Goal: Task Accomplishment & Management: Manage account settings

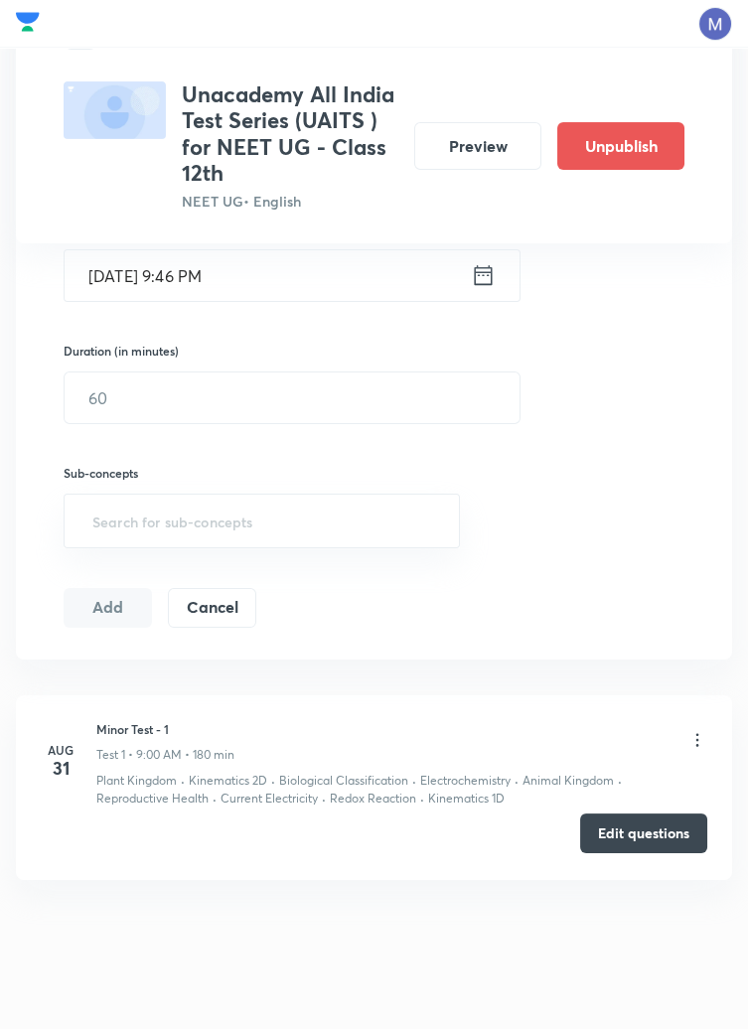
click at [643, 838] on button "Edit questions" at bounding box center [643, 833] width 127 height 40
click at [696, 739] on icon at bounding box center [697, 740] width 20 height 20
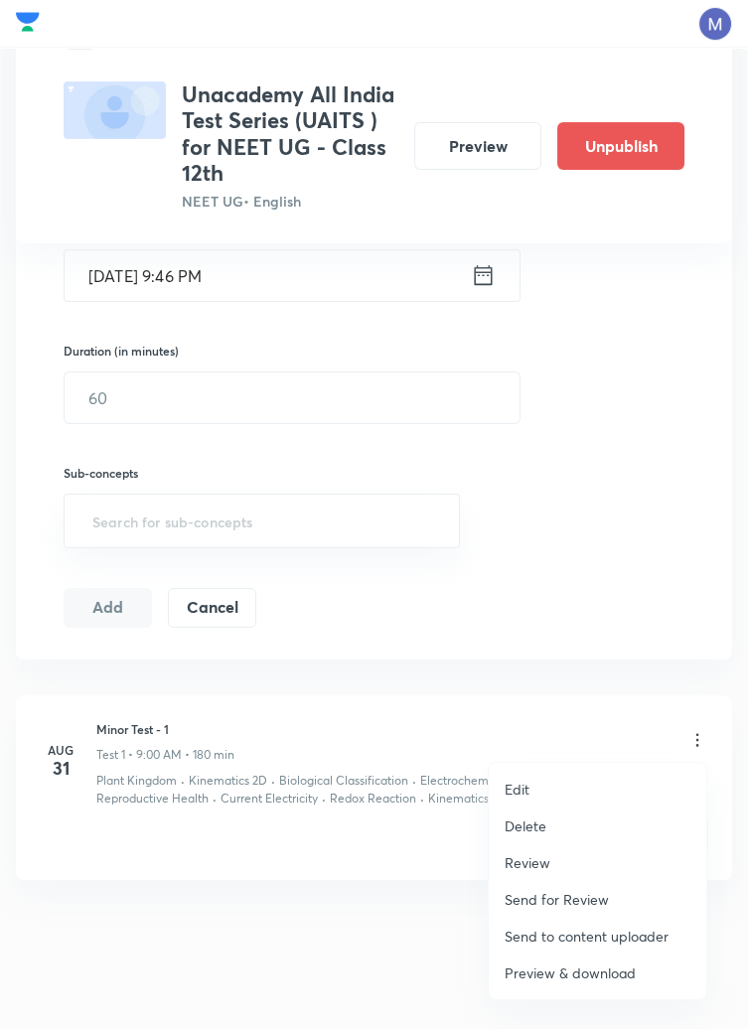
click at [528, 789] on p "Edit" at bounding box center [516, 788] width 25 height 21
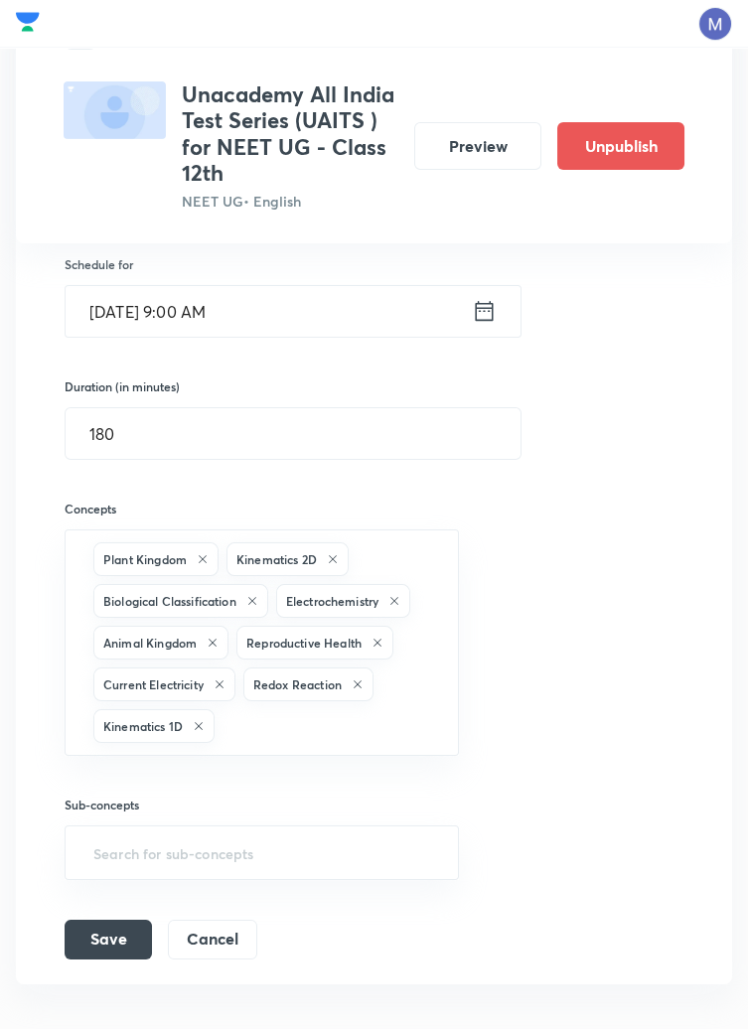
scroll to position [582, 0]
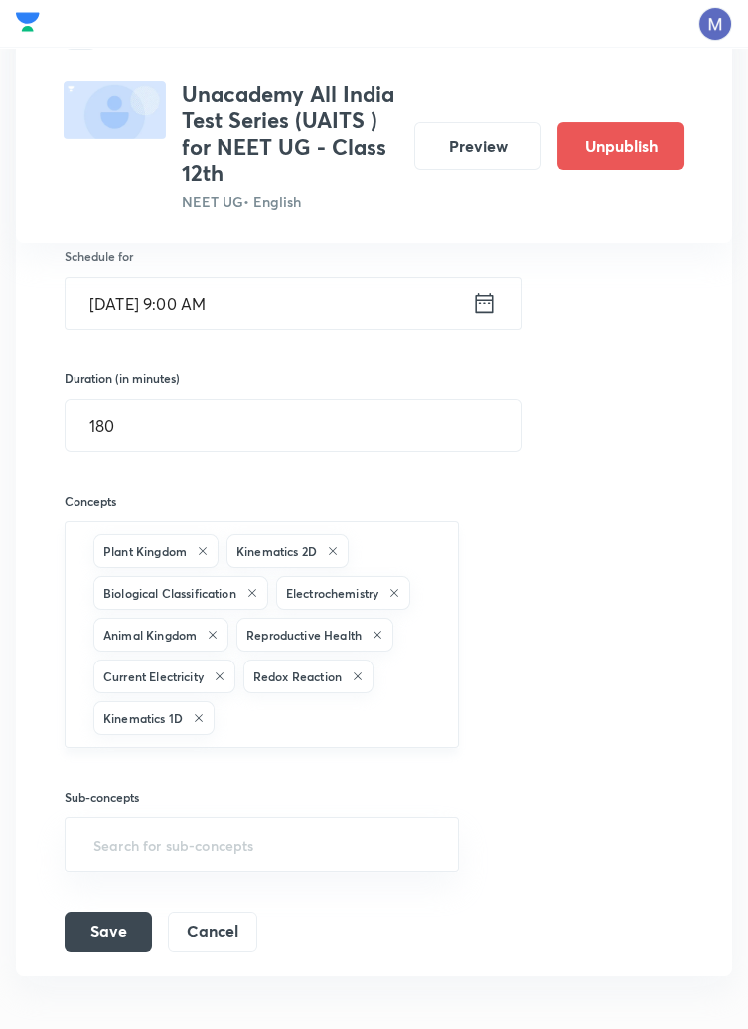
click at [398, 591] on icon at bounding box center [394, 593] width 8 height 8
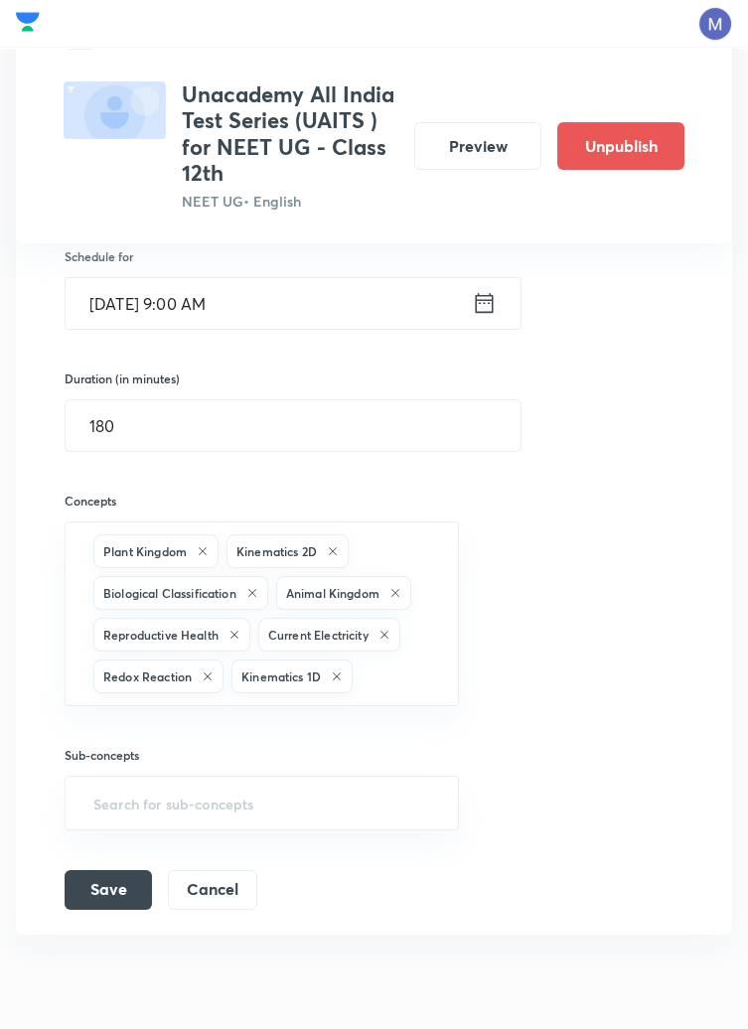
scroll to position [540, 0]
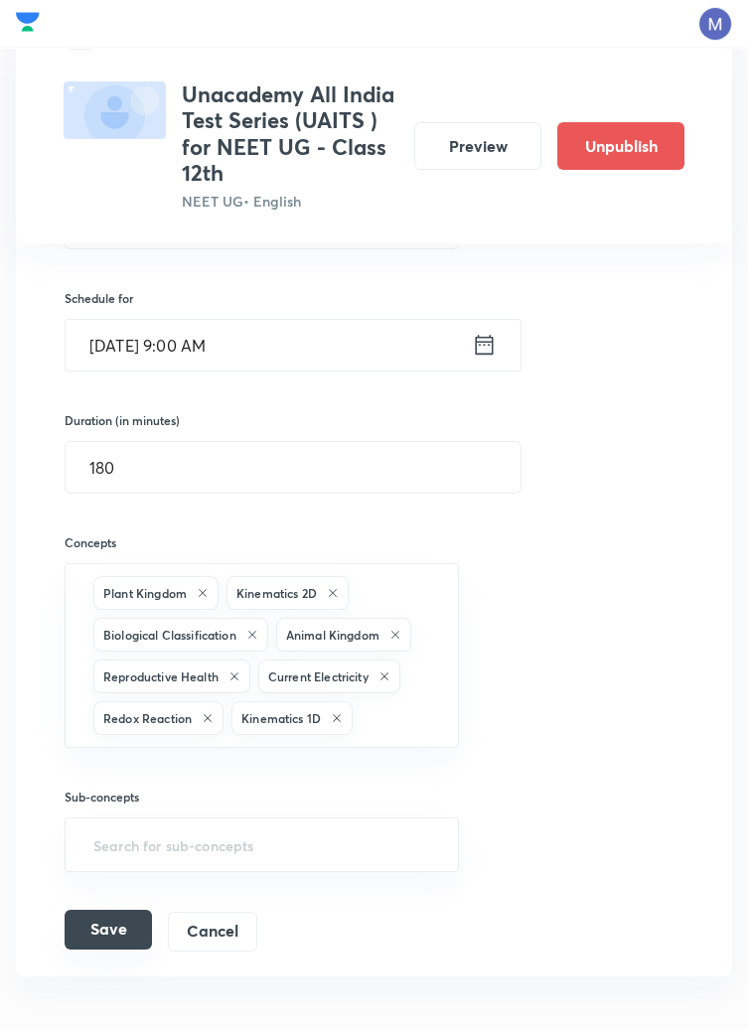
click at [116, 934] on button "Save" at bounding box center [108, 929] width 87 height 40
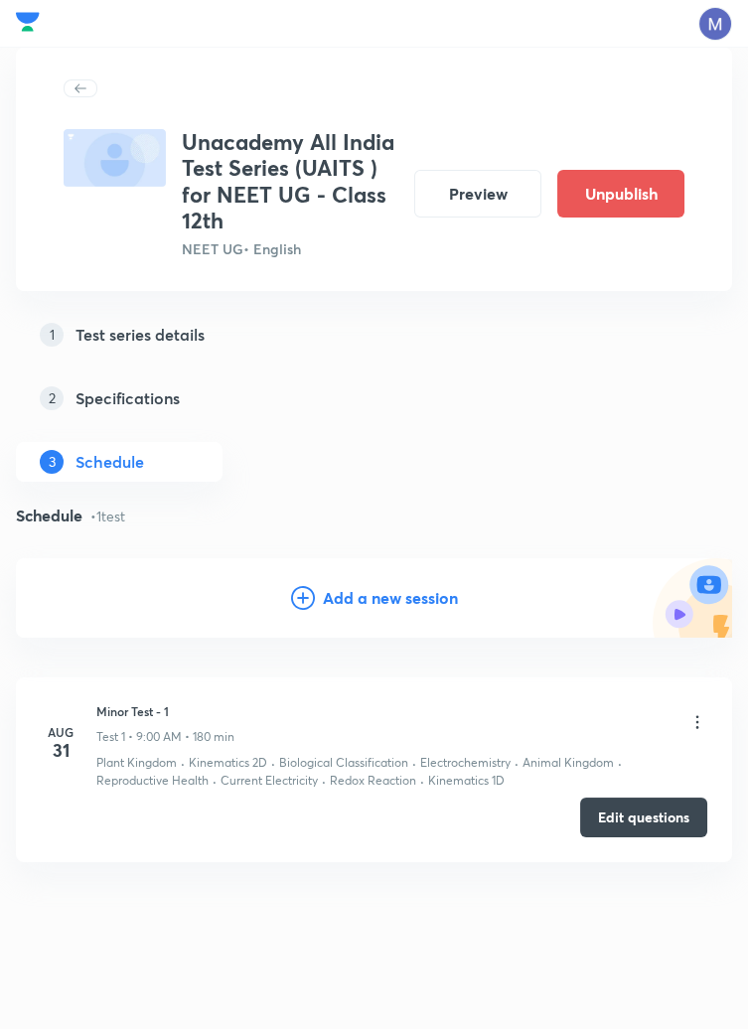
scroll to position [0, 0]
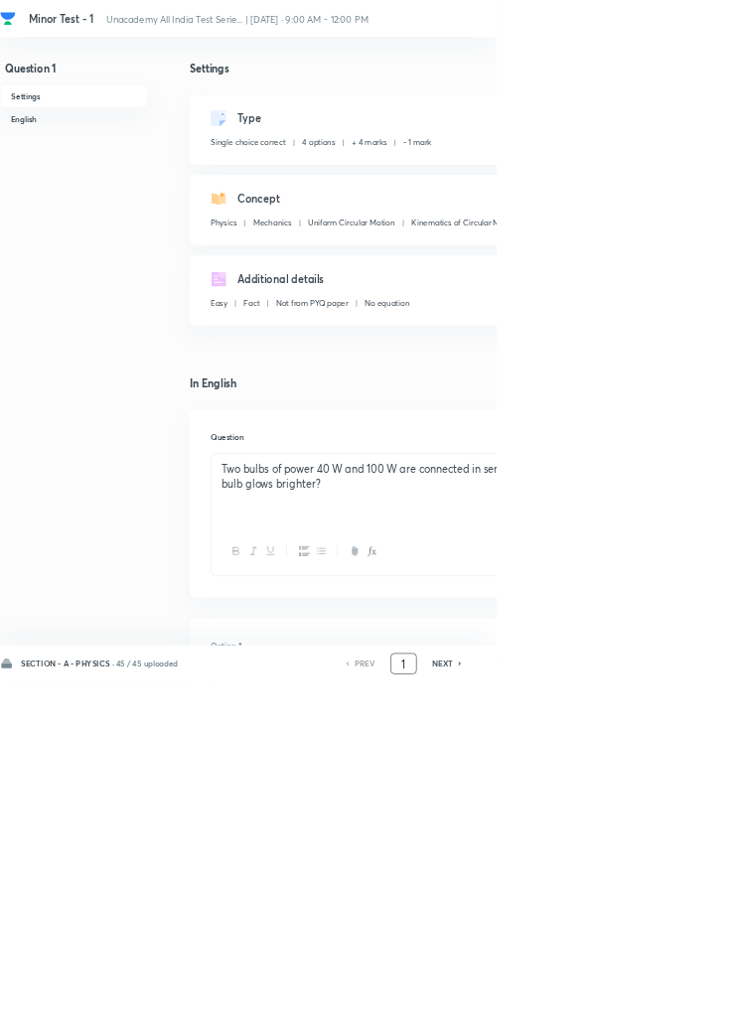
click at [614, 1019] on input "1" at bounding box center [609, 1001] width 38 height 35
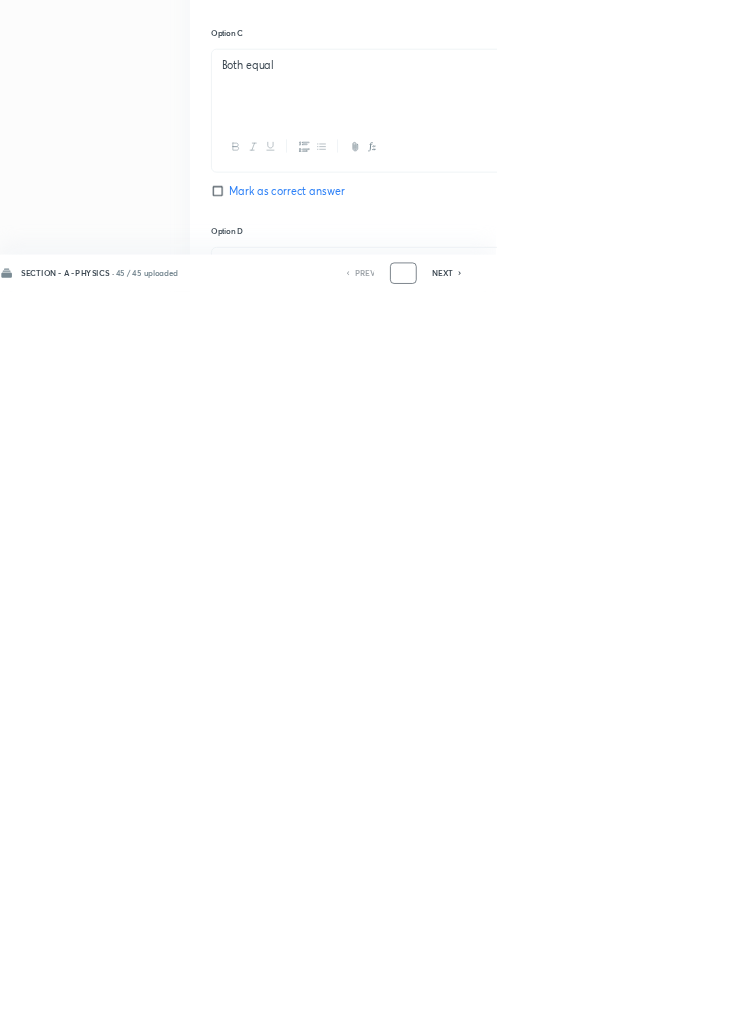
scroll to position [943, 0]
type input "46"
checkbox input "true"
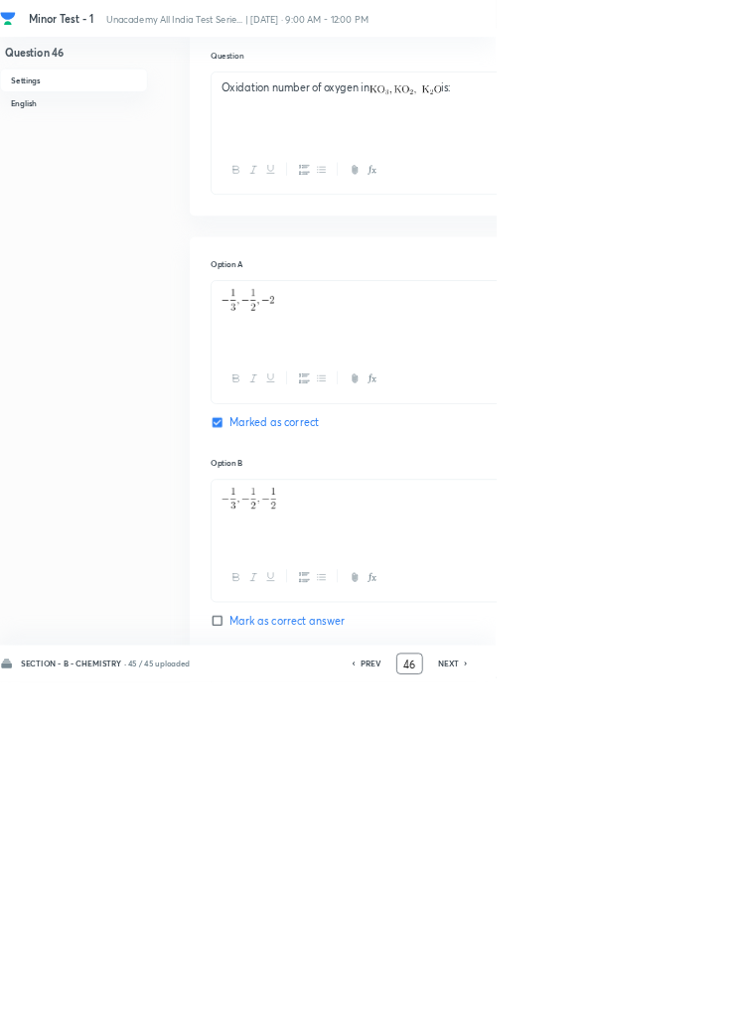
scroll to position [0, 0]
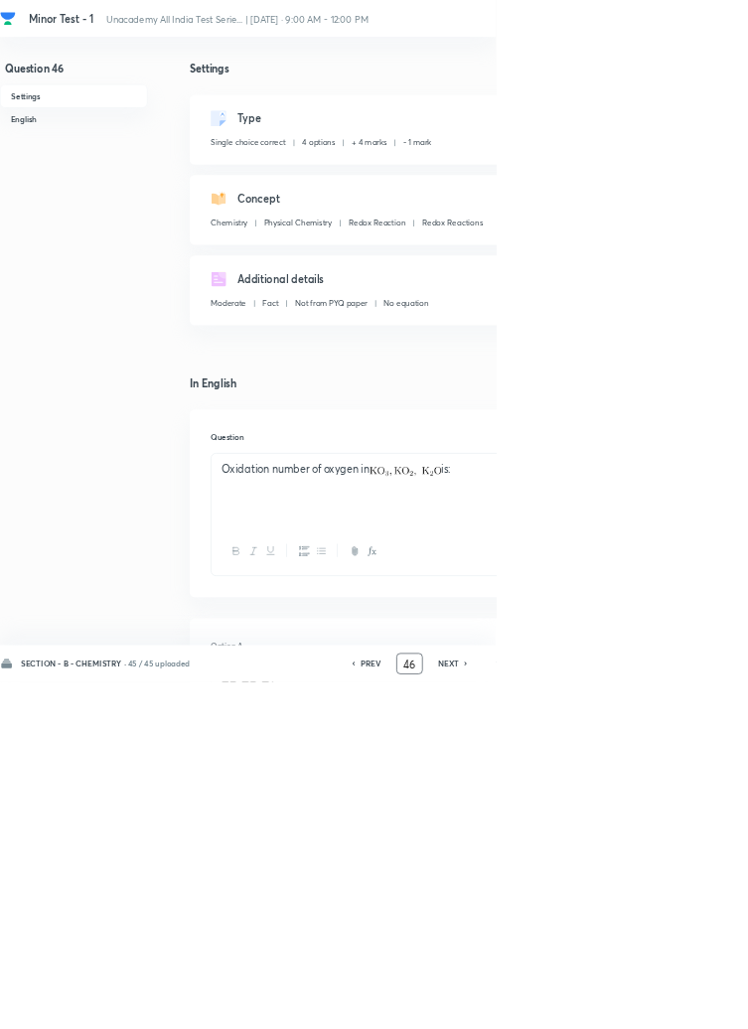
click at [702, 1006] on icon at bounding box center [703, 1001] width 6 height 10
type input "47"
checkbox input "false"
checkbox input "true"
click at [702, 1006] on icon at bounding box center [703, 1001] width 6 height 10
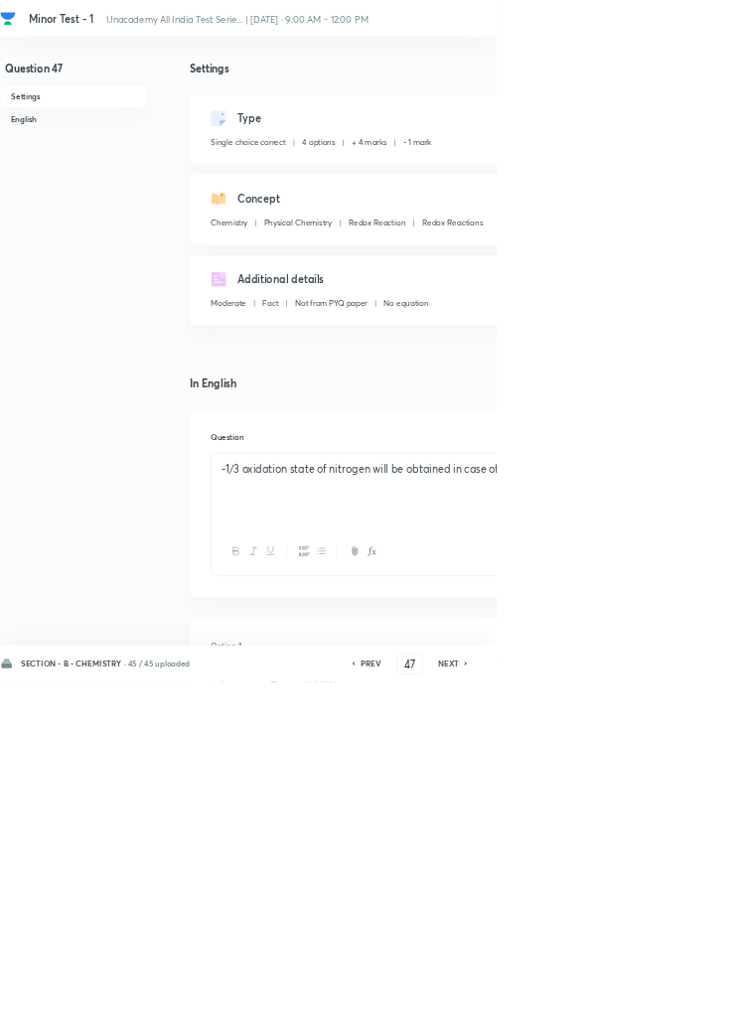
type input "48"
checkbox input "false"
checkbox input "true"
click at [700, 1004] on icon at bounding box center [702, 1001] width 4 height 6
type input "49"
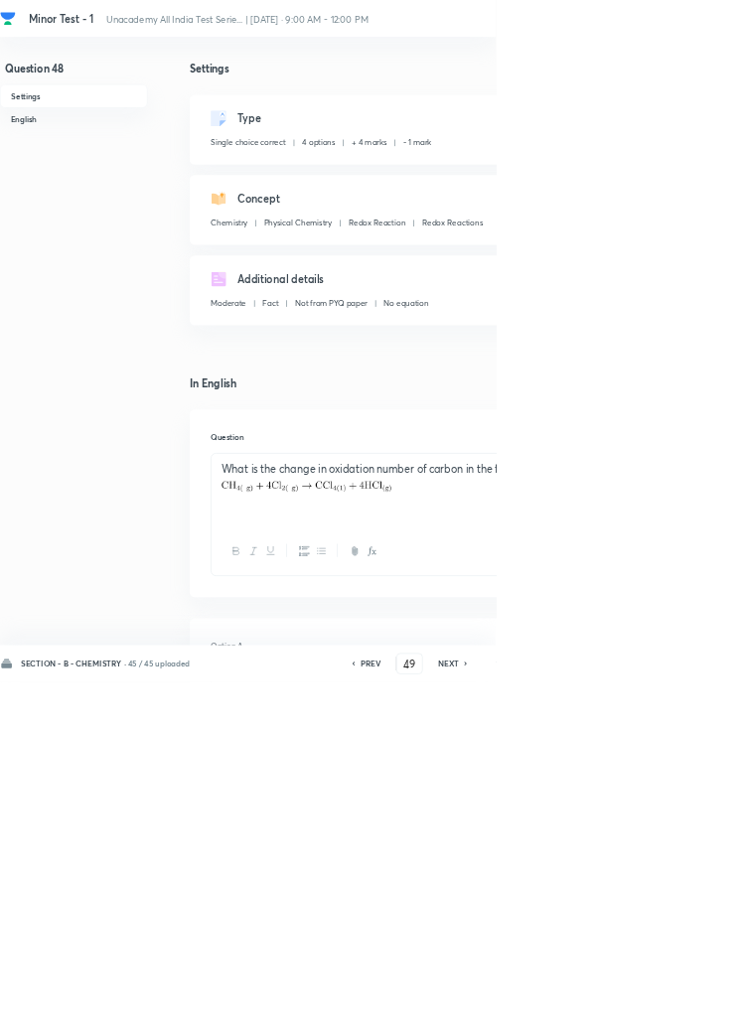
checkbox input "false"
checkbox input "true"
click at [682, 1010] on h6 "NEXT" at bounding box center [676, 1001] width 31 height 18
type input "50"
checkbox input "false"
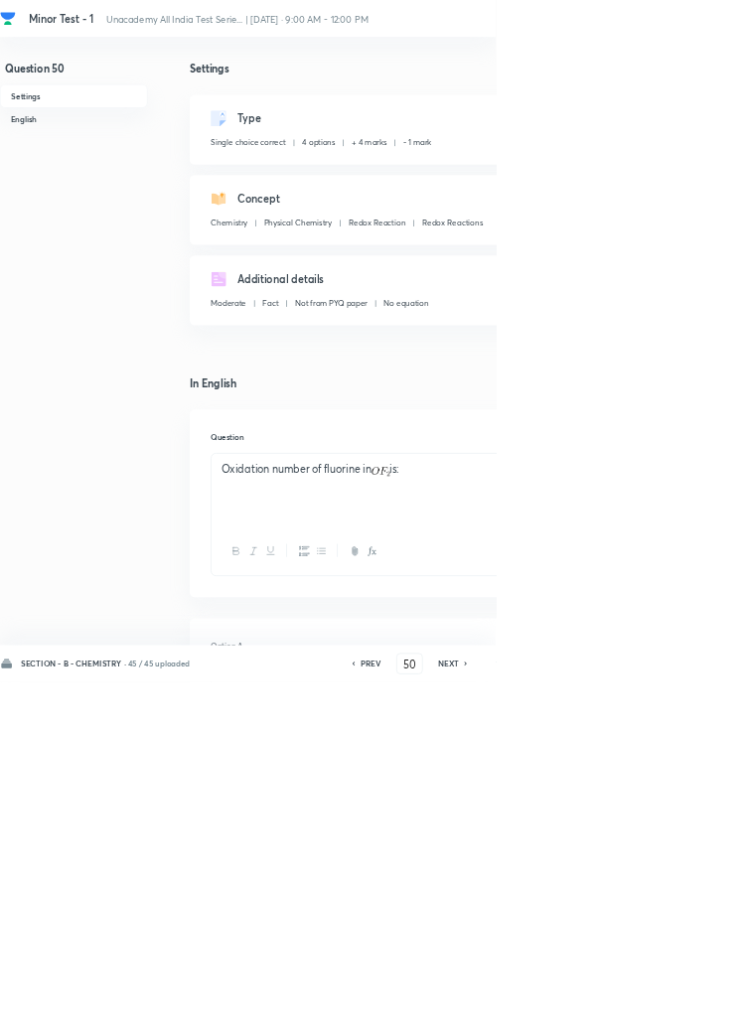
checkbox input "true"
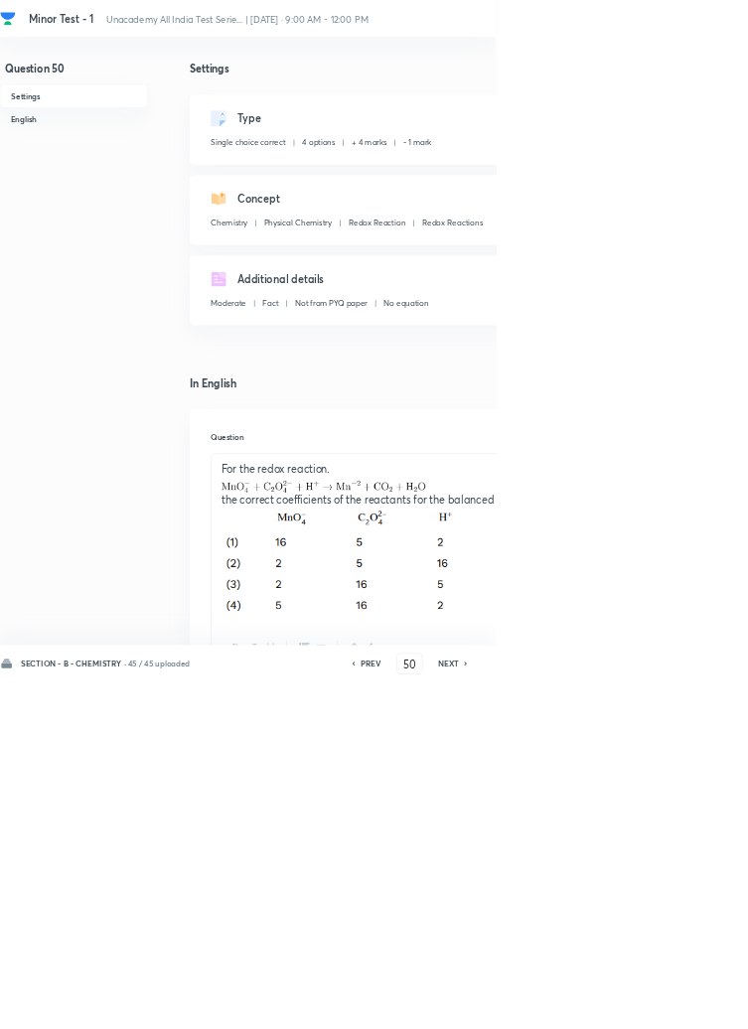
click at [681, 1028] on div "SECTION - B - CHEMISTRY · 45 / 45 uploaded PREV 50 ​ NEXT Remove Save" at bounding box center [564, 1001] width 1128 height 56
click at [679, 1028] on div "SECTION - B - CHEMISTRY · 45 / 45 uploaded PREV 50 ​ NEXT Remove Save" at bounding box center [564, 1001] width 1128 height 56
click at [675, 1028] on div "SECTION - B - CHEMISTRY · 45 / 45 uploaded PREV 50 ​ NEXT Remove Save" at bounding box center [564, 1001] width 1128 height 56
click at [692, 1017] on div "PREV 50 ​ NEXT" at bounding box center [617, 1001] width 256 height 32
click at [702, 1006] on icon at bounding box center [703, 1001] width 6 height 10
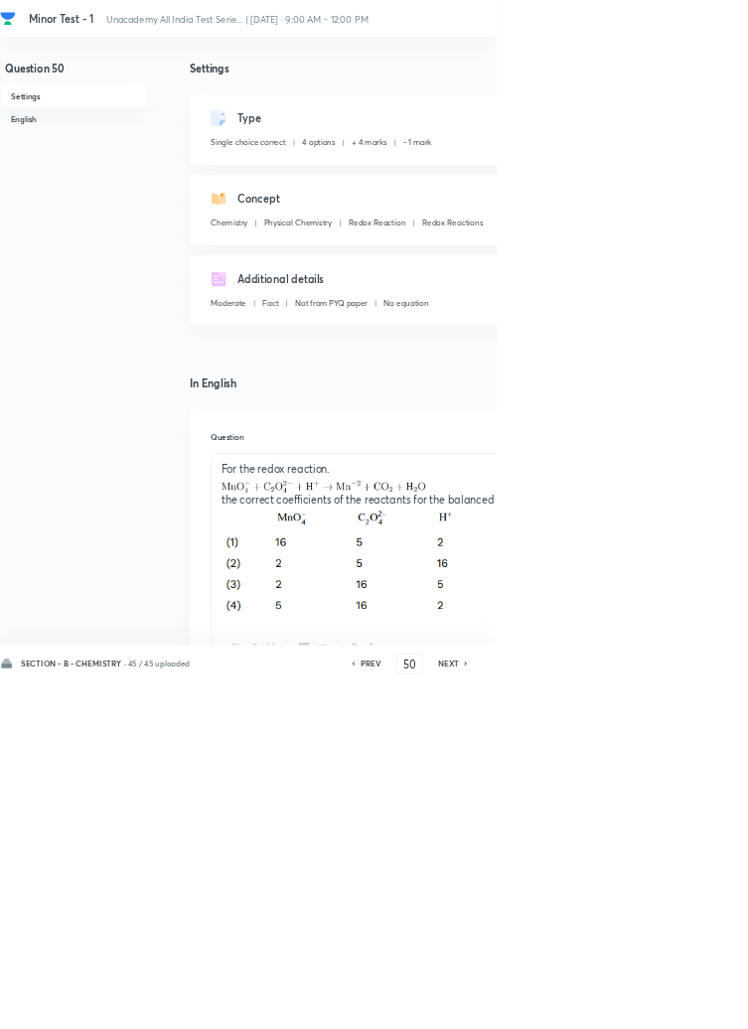
type input "51"
checkbox input "true"
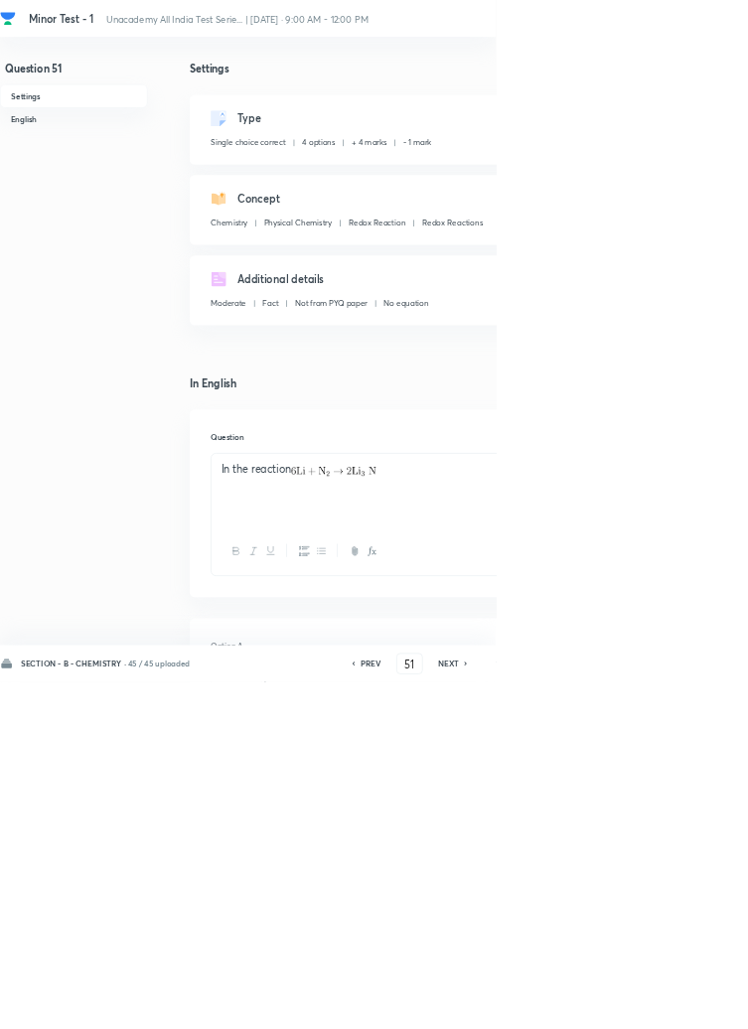
click at [702, 1006] on icon at bounding box center [703, 1001] width 6 height 10
type input "52"
checkbox input "false"
checkbox input "true"
click at [702, 1006] on icon at bounding box center [703, 1001] width 6 height 10
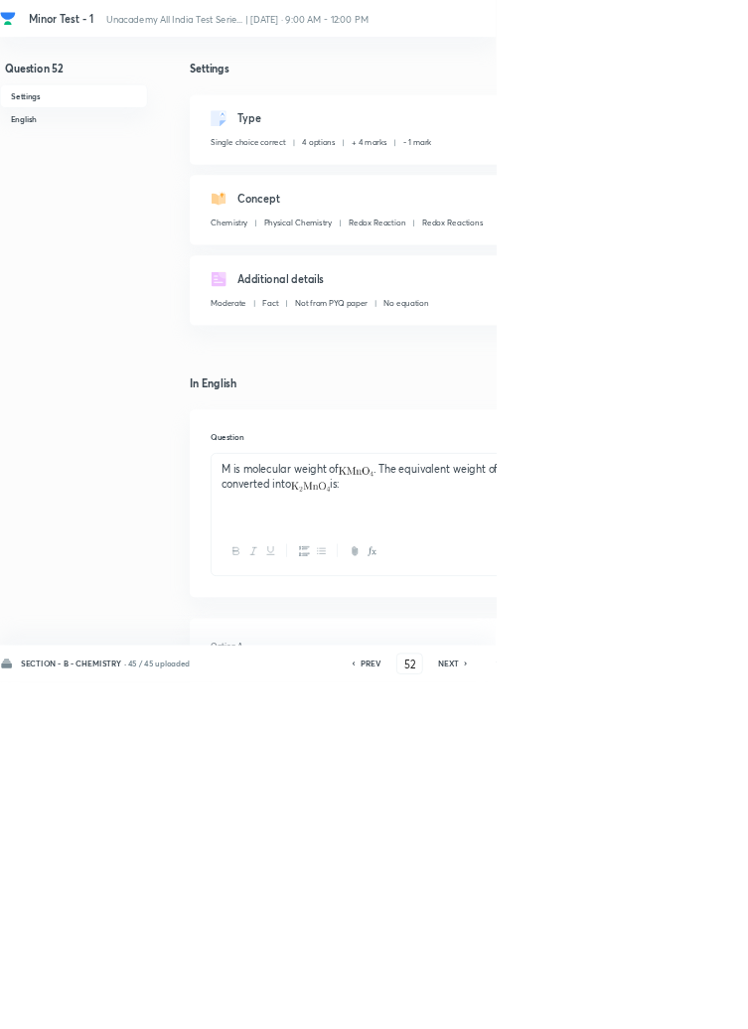
type input "53"
checkbox input "true"
click at [702, 1006] on icon at bounding box center [703, 1001] width 6 height 10
type input "54"
checkbox input "false"
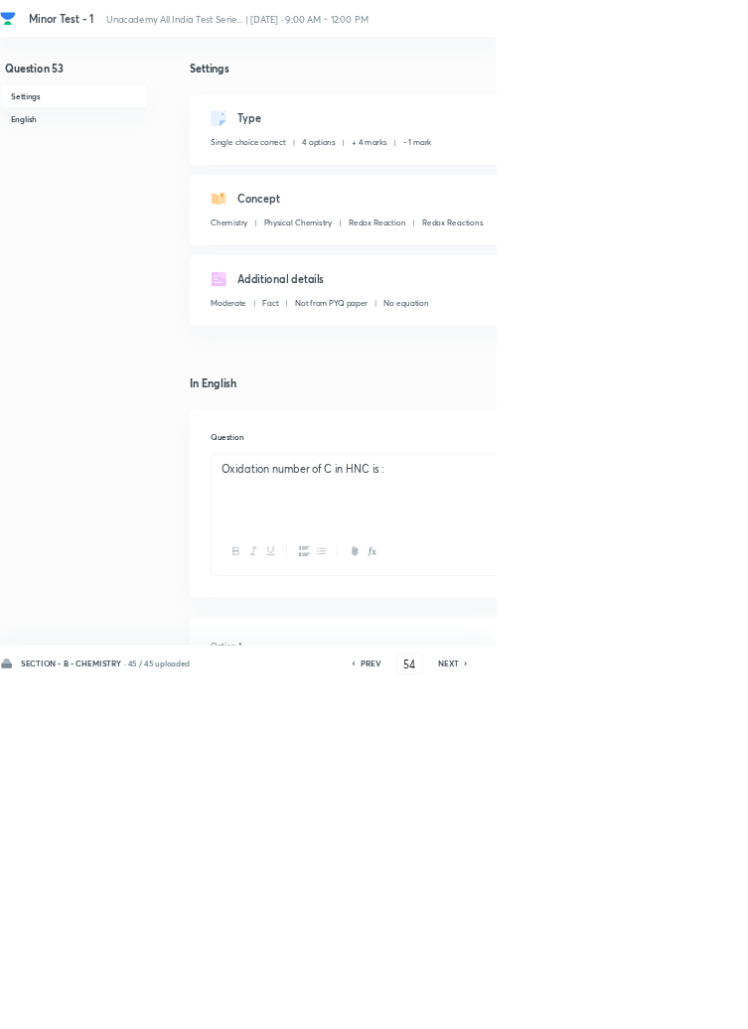
checkbox input "true"
click at [700, 1006] on icon at bounding box center [703, 1001] width 6 height 10
type input "55"
checkbox input "false"
checkbox input "true"
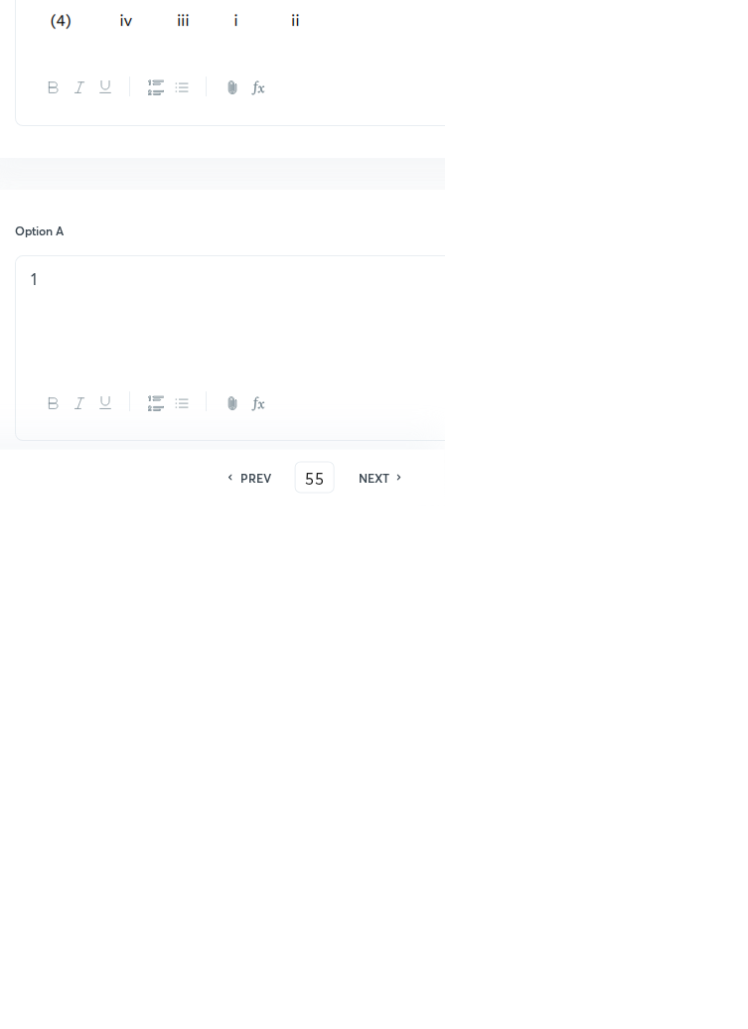
click at [747, 1028] on div "SECTION - B - CHEMISTRY · 45 / 45 uploaded PREV 55 ​ NEXT Remove Save" at bounding box center [564, 1001] width 1128 height 56
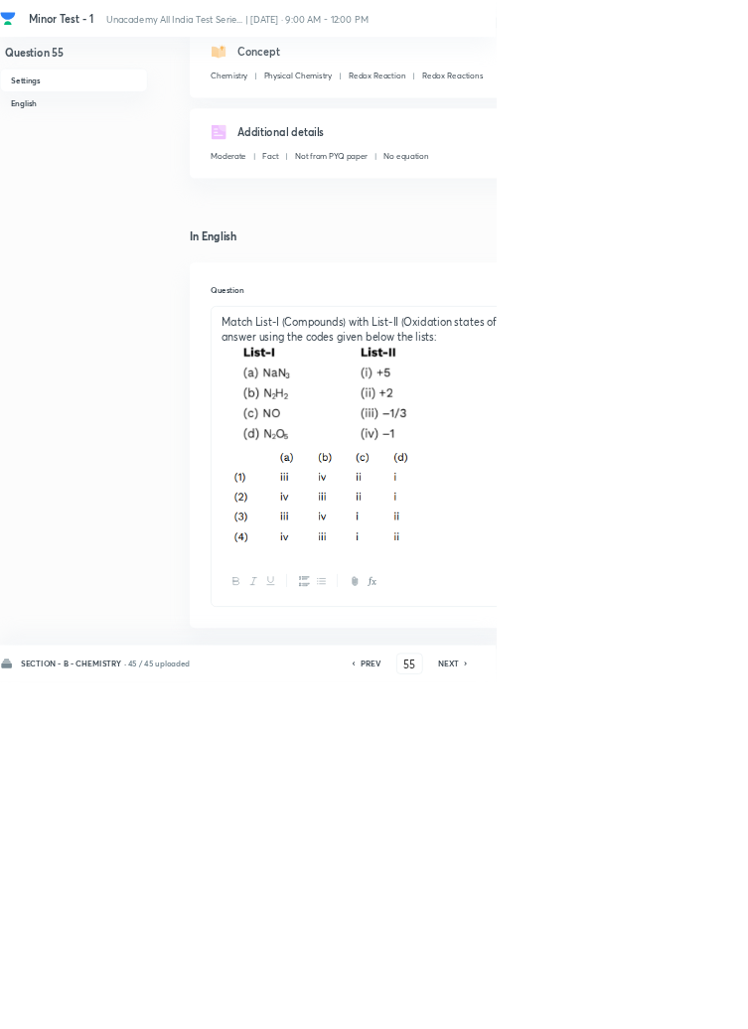
scroll to position [221, 0]
click at [678, 1010] on h6 "NEXT" at bounding box center [676, 1001] width 31 height 18
type input "56"
checkbox input "true"
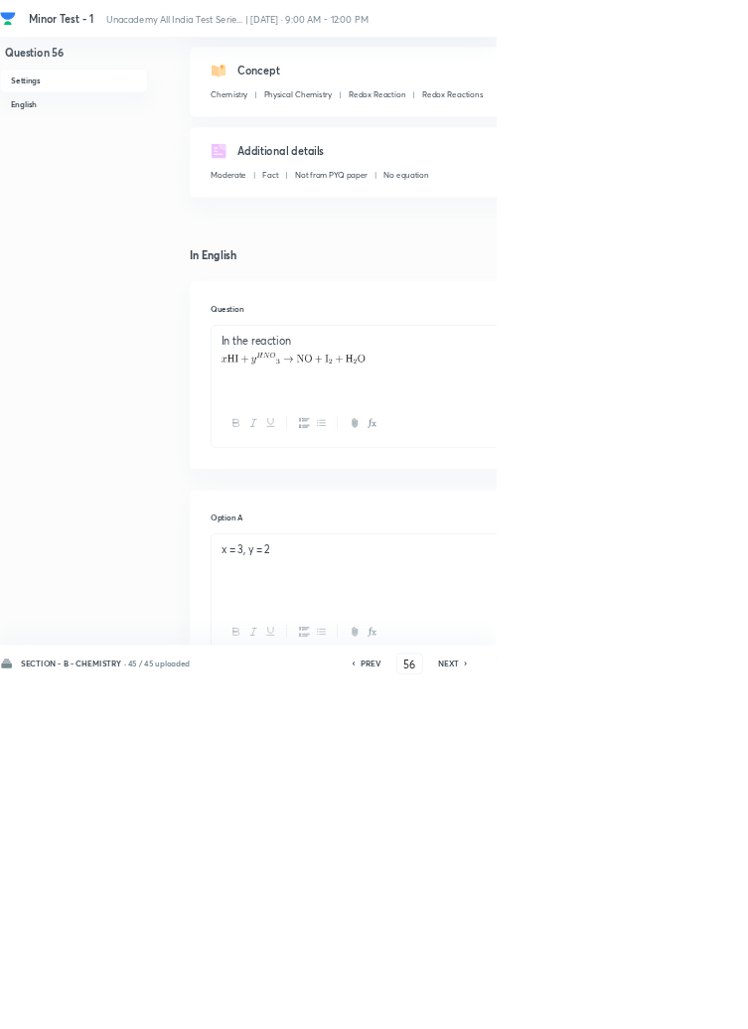
scroll to position [188, 0]
click at [702, 1006] on icon at bounding box center [703, 1001] width 6 height 10
type input "57"
checkbox input "false"
checkbox input "true"
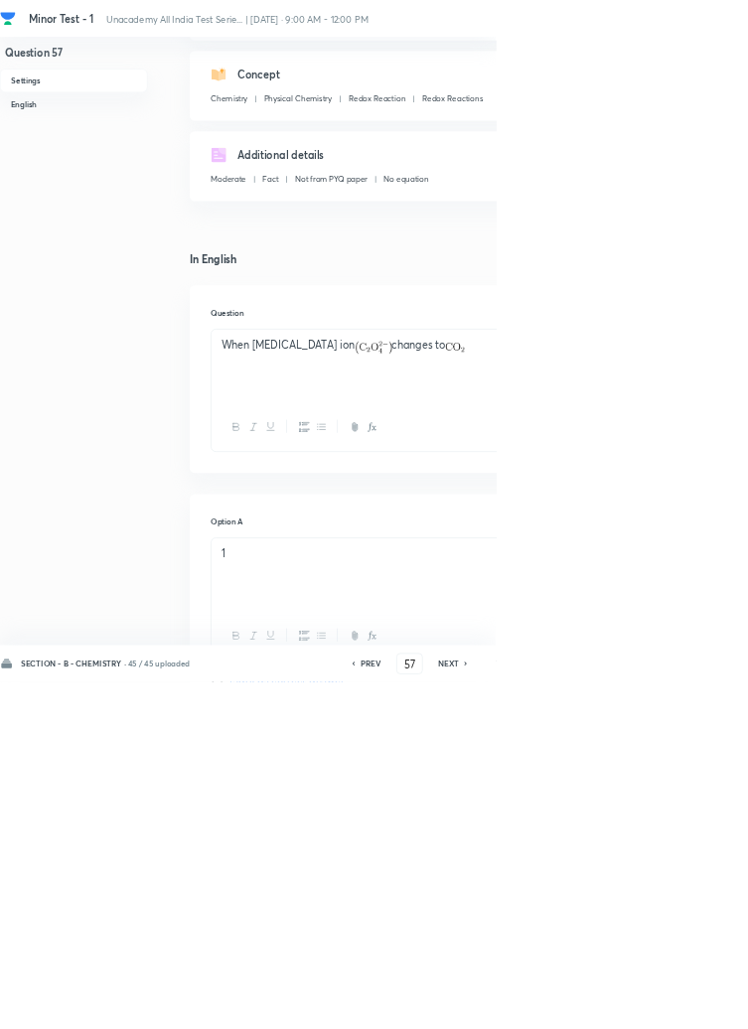
click at [701, 1006] on icon at bounding box center [703, 1001] width 6 height 10
type input "58"
checkbox input "false"
checkbox input "true"
click at [702, 1006] on icon at bounding box center [703, 1001] width 6 height 10
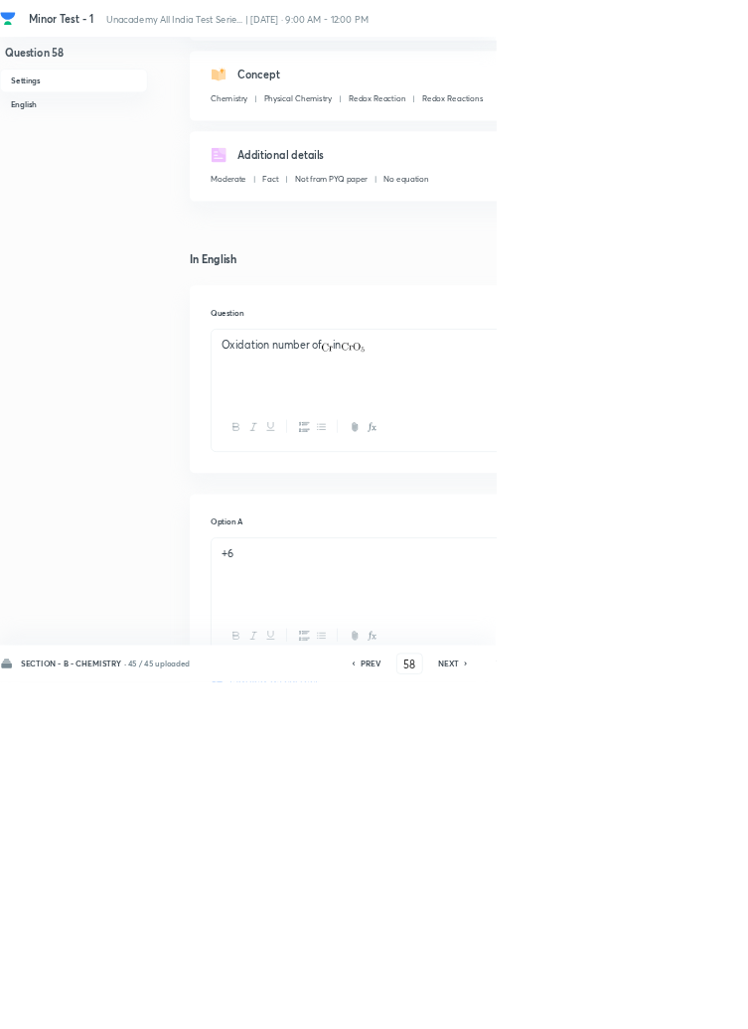
type input "59"
checkbox input "false"
checkbox input "true"
click at [703, 1004] on icon at bounding box center [702, 1001] width 4 height 6
type input "60"
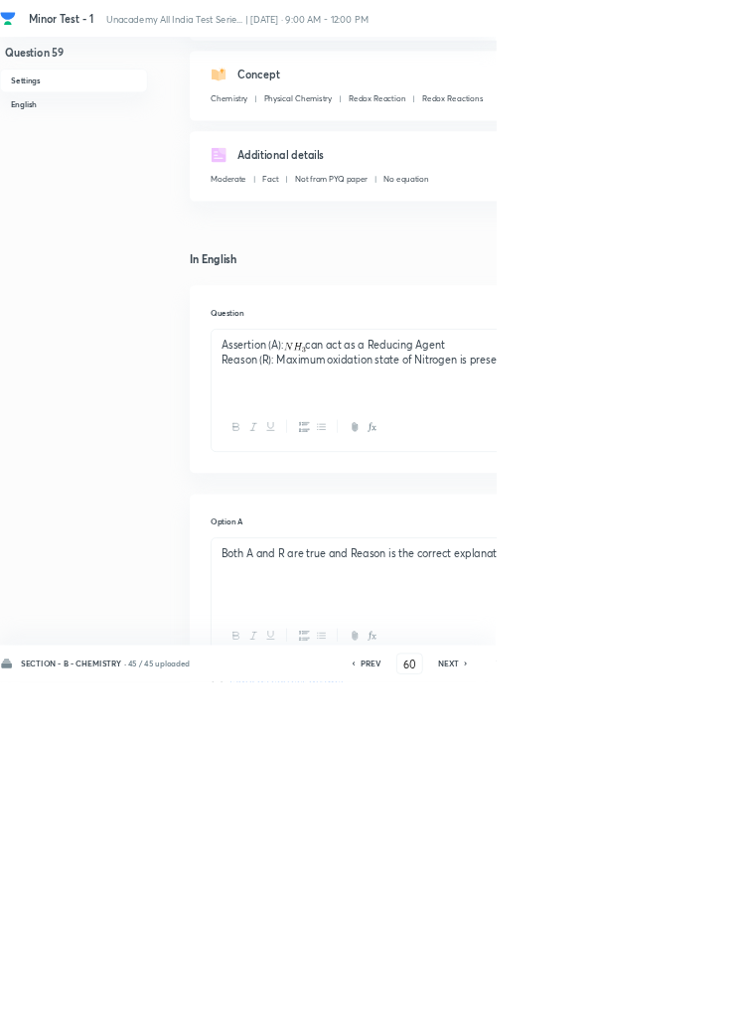
checkbox input "true"
click at [702, 1006] on icon at bounding box center [703, 1001] width 6 height 10
type input "61"
checkbox input "false"
checkbox input "true"
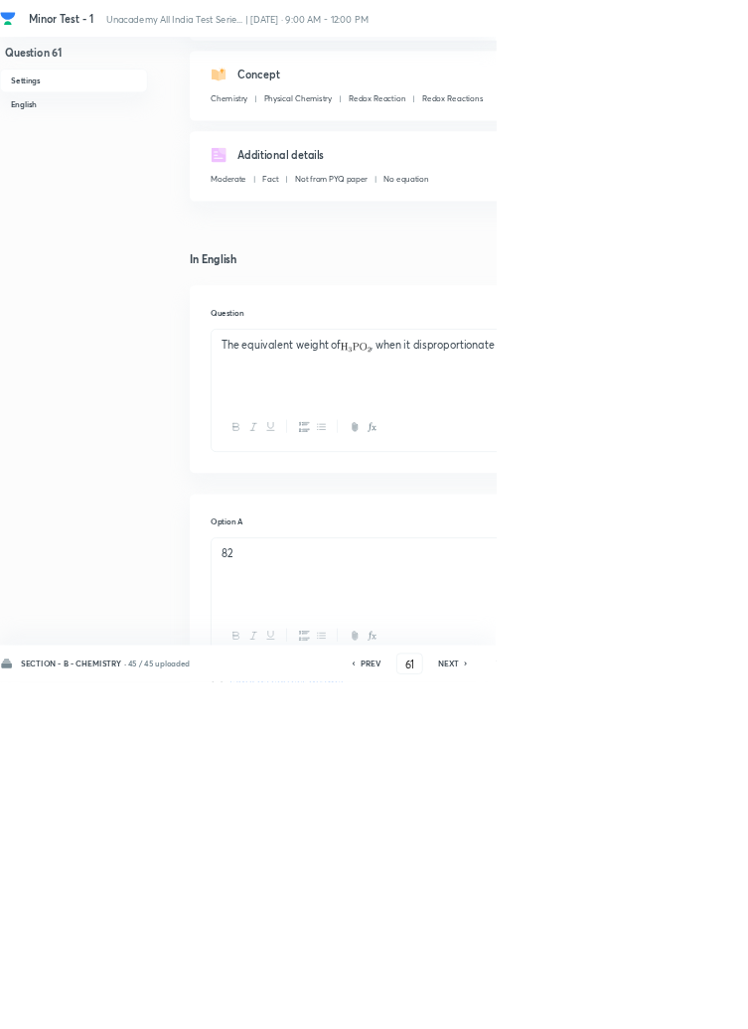
click at [703, 1004] on icon at bounding box center [702, 1001] width 4 height 6
type input "62"
checkbox input "false"
checkbox input "true"
click at [702, 1006] on icon at bounding box center [703, 1001] width 6 height 10
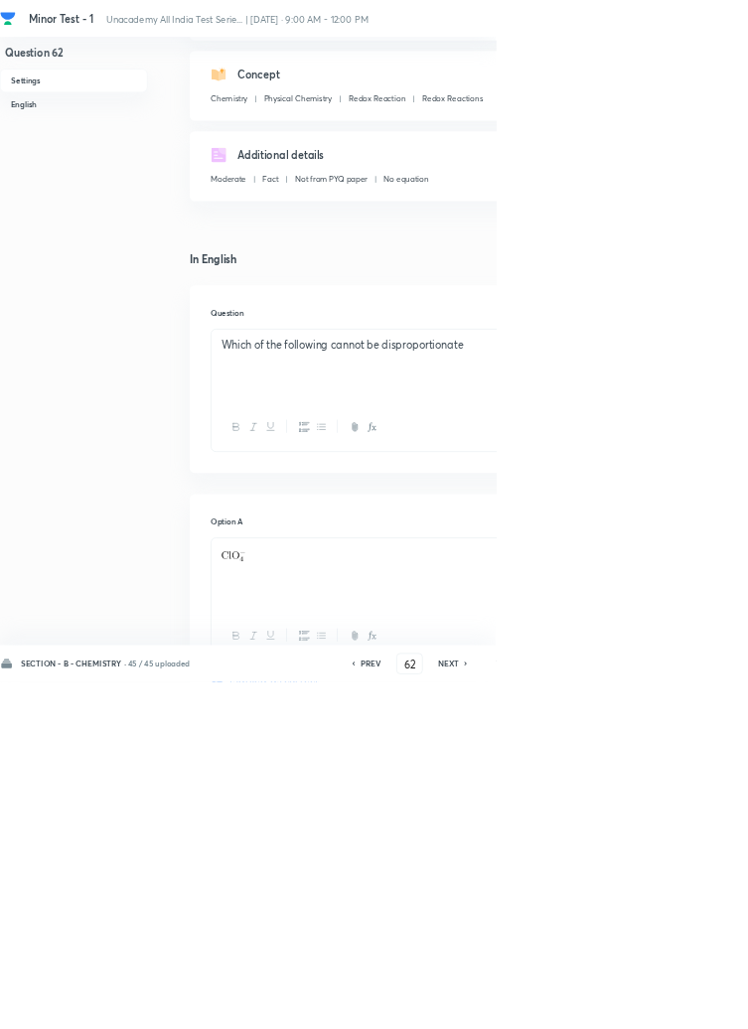
type input "63"
checkbox input "false"
checkbox input "true"
click at [702, 1006] on icon at bounding box center [703, 1001] width 6 height 10
type input "64"
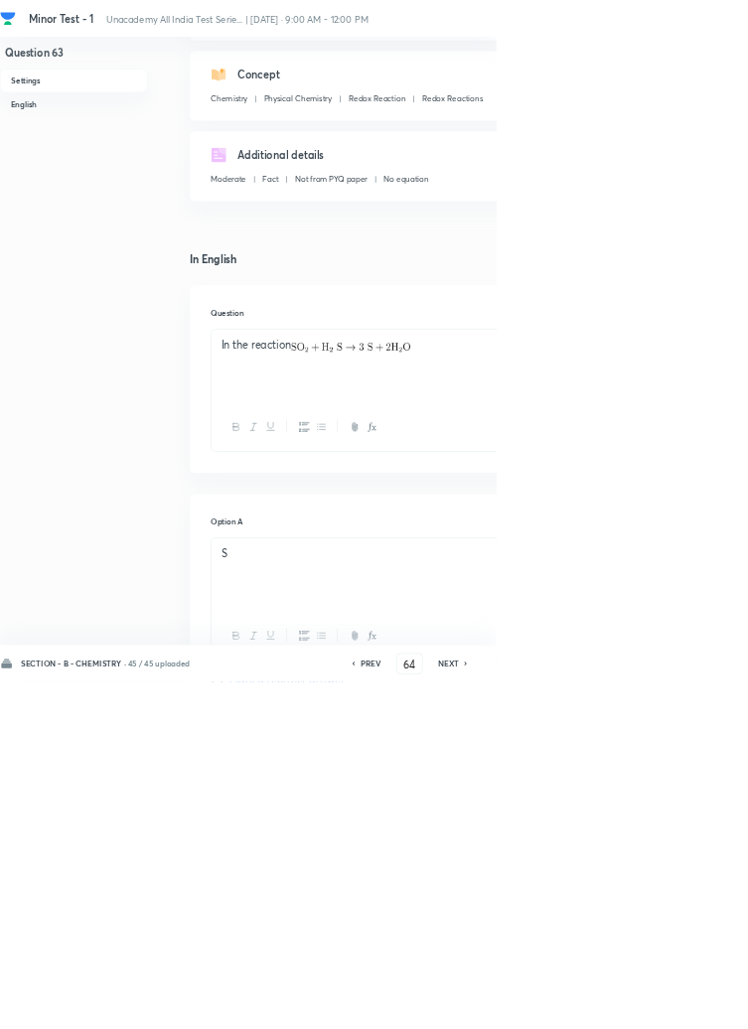
checkbox input "false"
checkbox input "true"
click at [702, 1006] on icon at bounding box center [703, 1001] width 6 height 10
type input "65"
checkbox input "false"
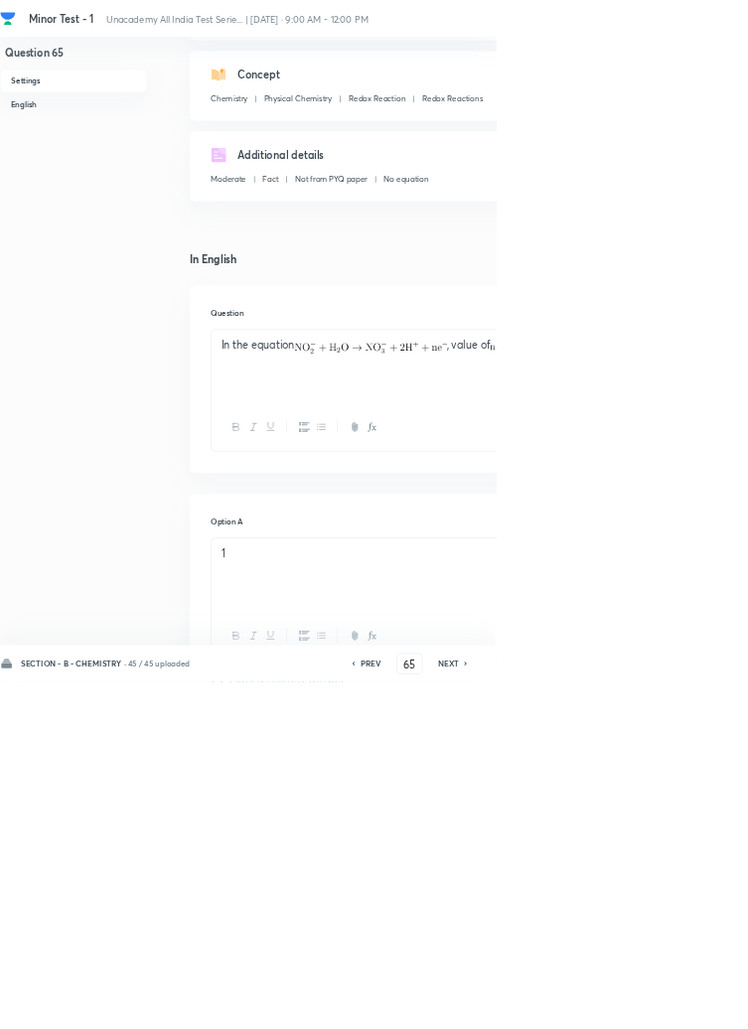
checkbox input "true"
click at [702, 1006] on icon at bounding box center [703, 1001] width 6 height 10
type input "66"
checkbox input "false"
checkbox input "true"
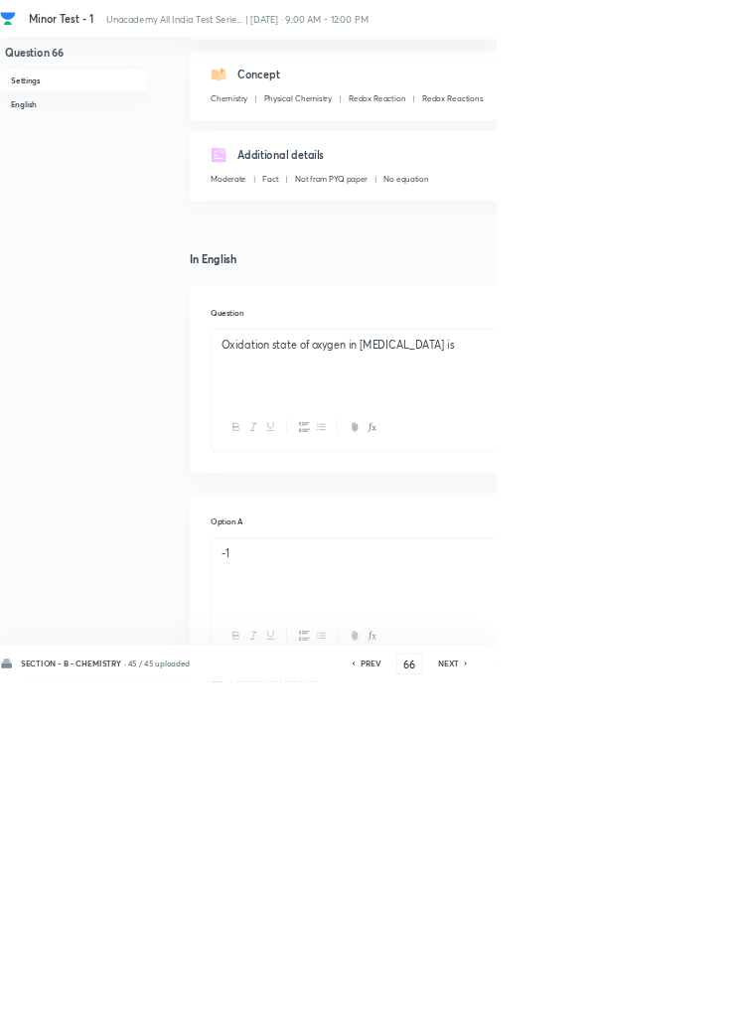
click at [703, 1004] on icon at bounding box center [702, 1001] width 4 height 6
type input "67"
checkbox input "false"
checkbox input "true"
click at [702, 1006] on icon at bounding box center [703, 1001] width 6 height 10
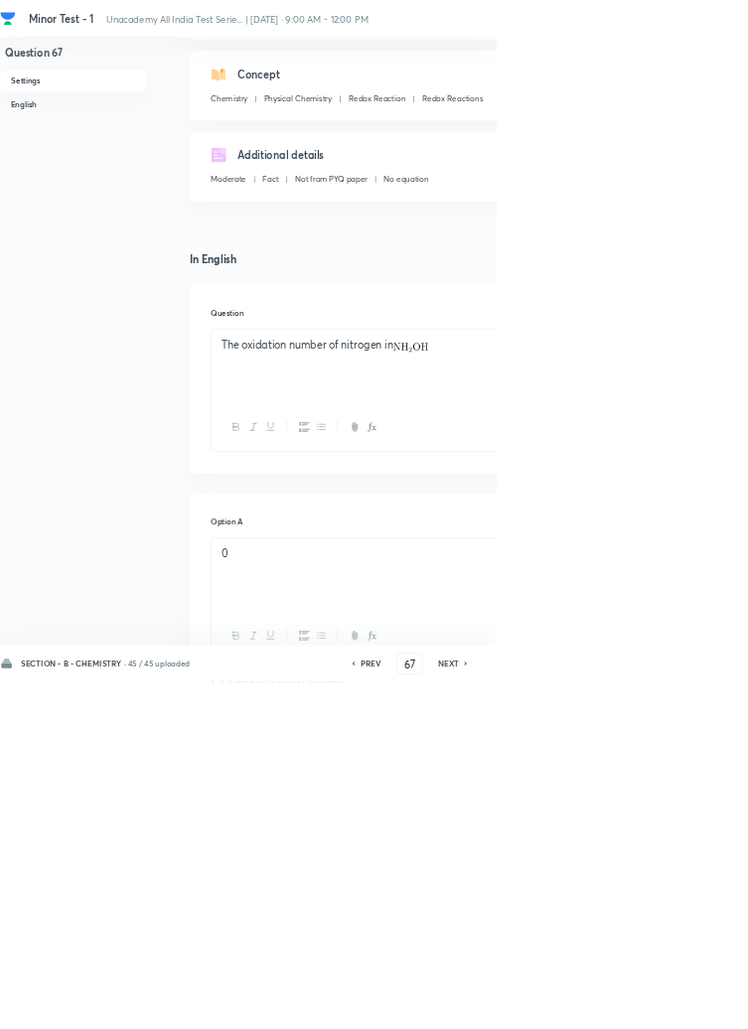
type input "68"
checkbox input "false"
checkbox input "true"
click at [703, 1004] on icon at bounding box center [702, 1001] width 4 height 6
type input "69"
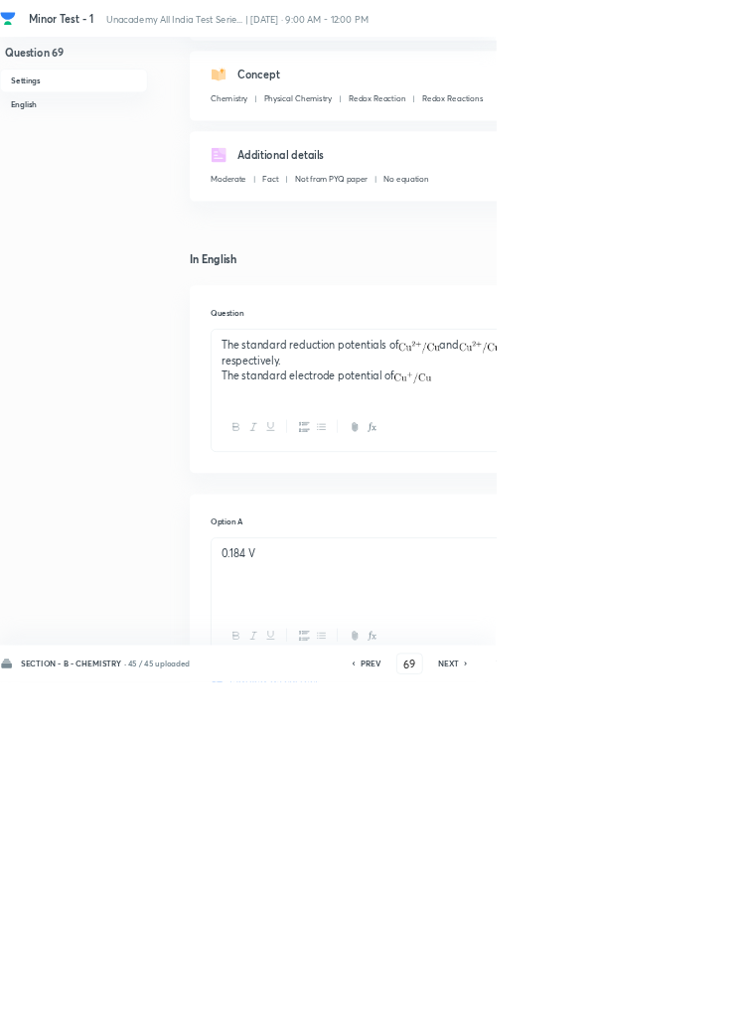
checkbox input "false"
checkbox input "true"
click at [702, 1006] on icon at bounding box center [703, 1001] width 6 height 10
type input "70"
checkbox input "false"
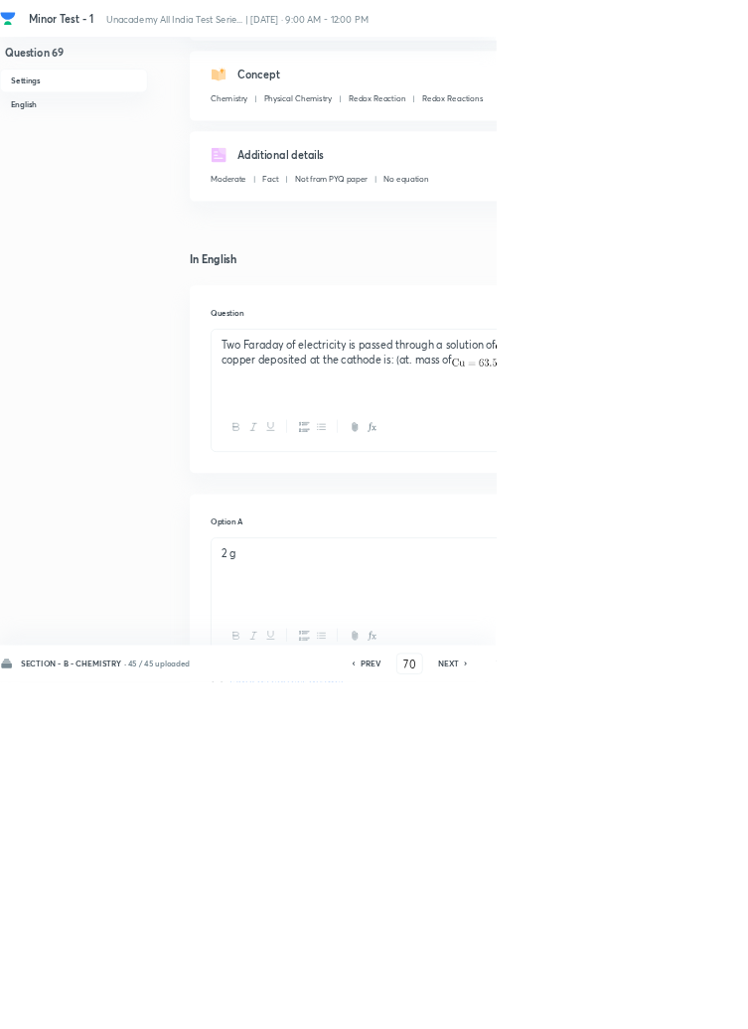
checkbox input "true"
click at [702, 1006] on icon at bounding box center [703, 1001] width 6 height 10
type input "71"
checkbox input "false"
checkbox input "true"
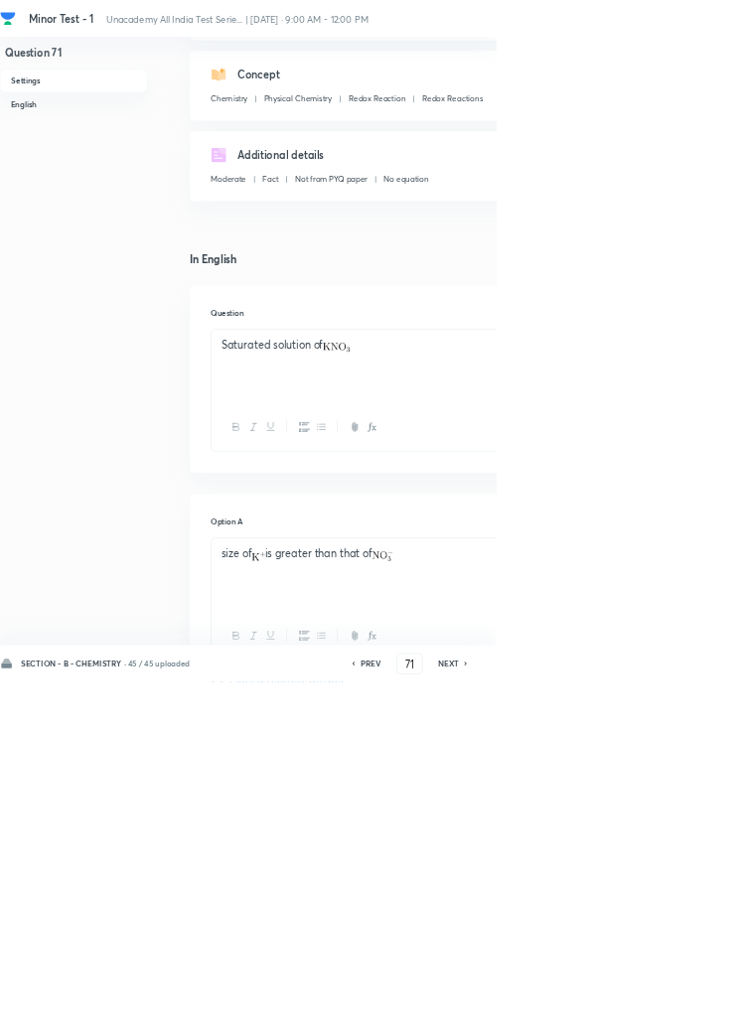
click at [702, 1006] on icon at bounding box center [703, 1001] width 6 height 10
type input "72"
checkbox input "false"
checkbox input "true"
click at [703, 1006] on icon at bounding box center [703, 1001] width 6 height 10
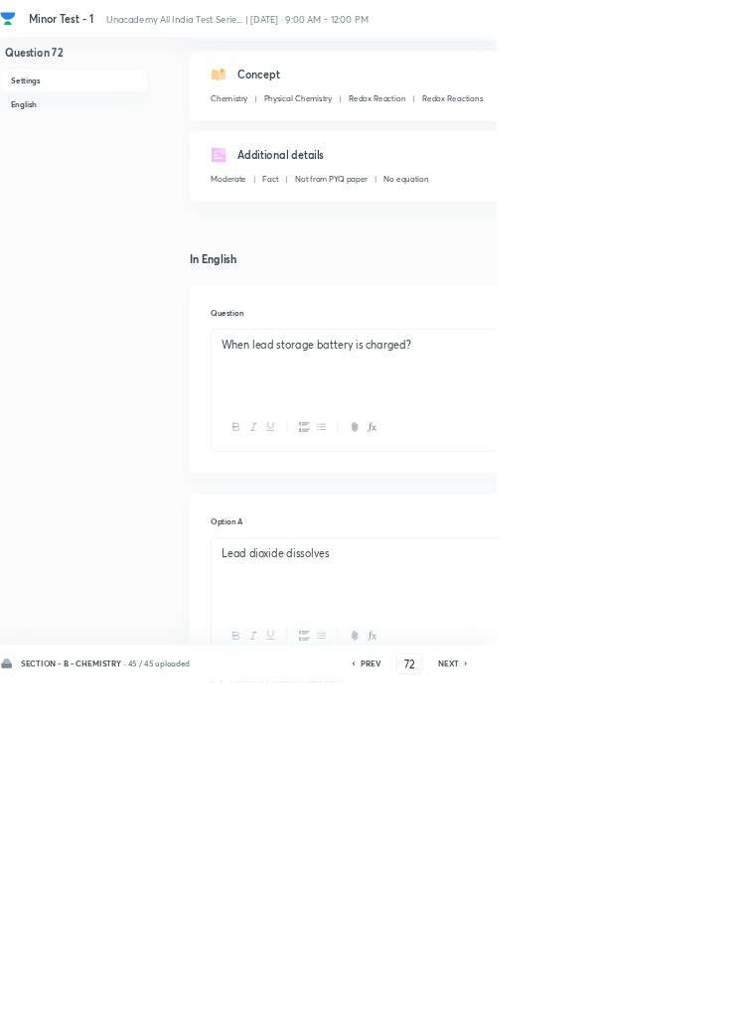
type input "73"
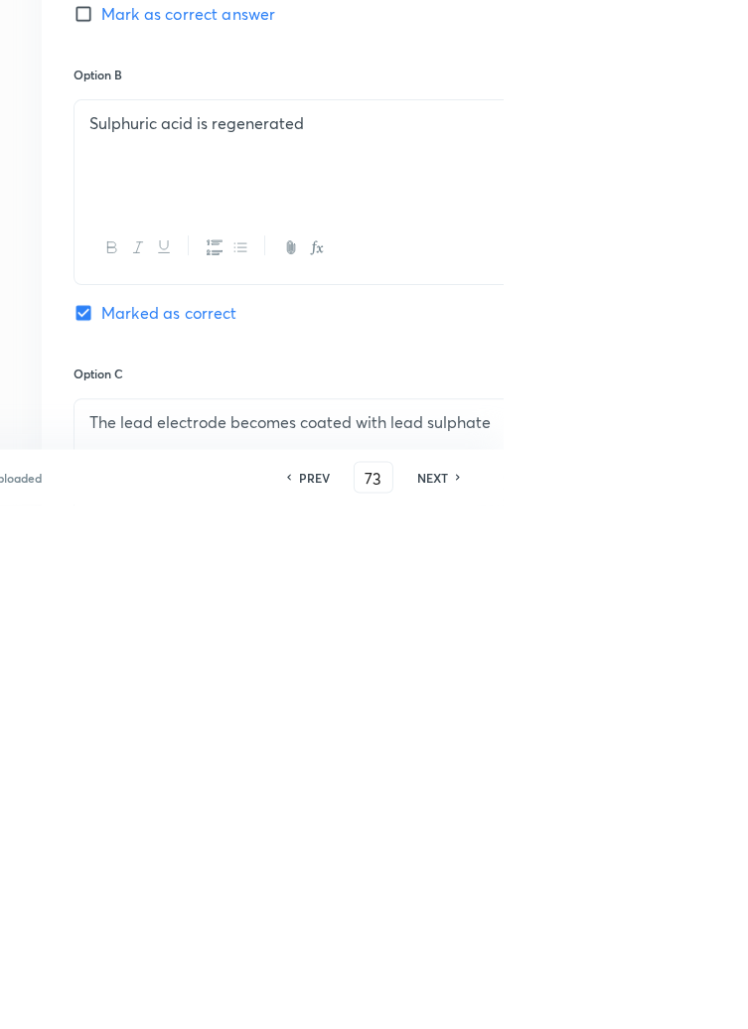
checkbox input "true"
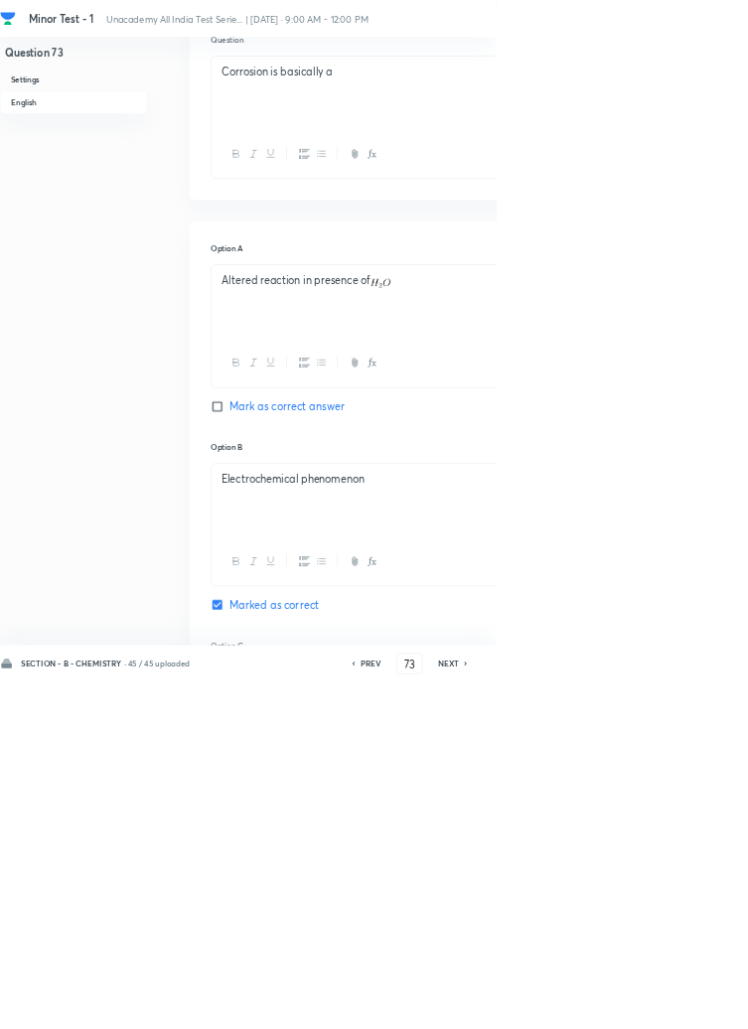
scroll to position [548, 0]
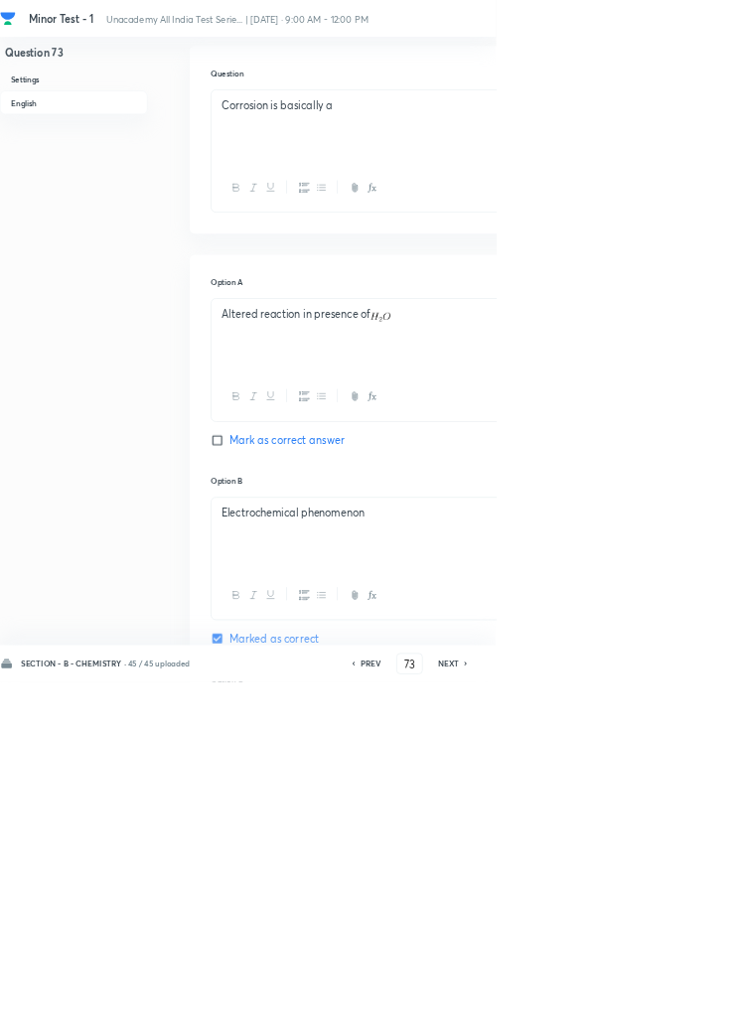
click at [703, 1004] on icon at bounding box center [702, 1001] width 4 height 6
type input "74"
checkbox input "false"
checkbox input "true"
click at [703, 1004] on icon at bounding box center [702, 1001] width 4 height 6
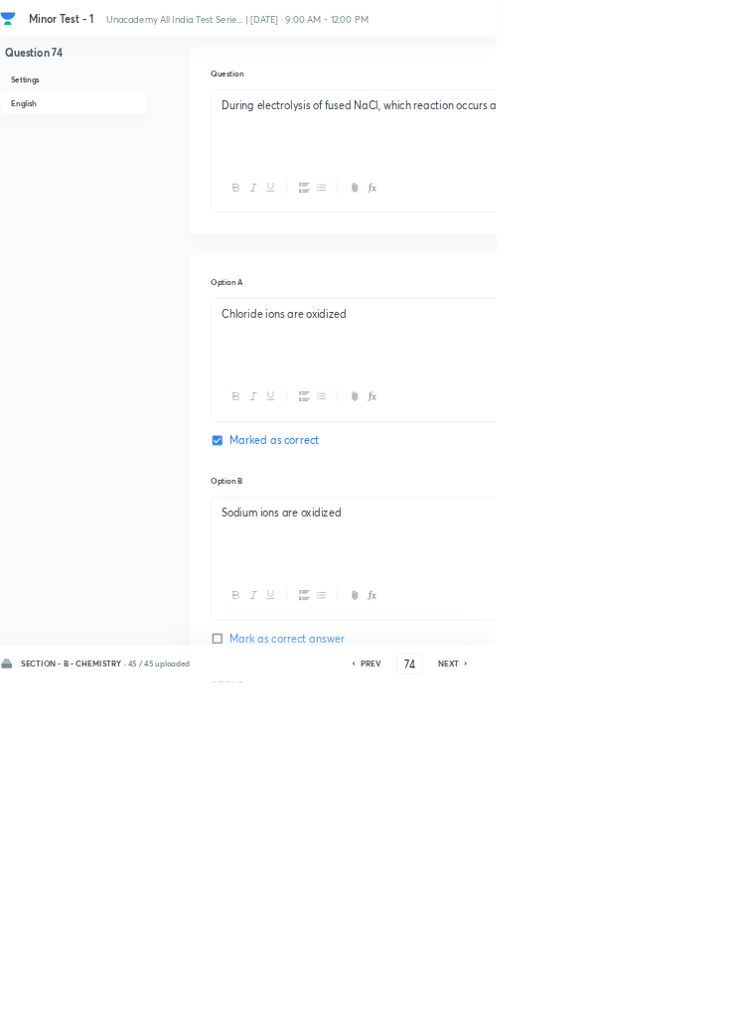
type input "75"
checkbox input "false"
checkbox input "true"
click at [703, 1004] on icon at bounding box center [702, 1001] width 4 height 6
type input "76"
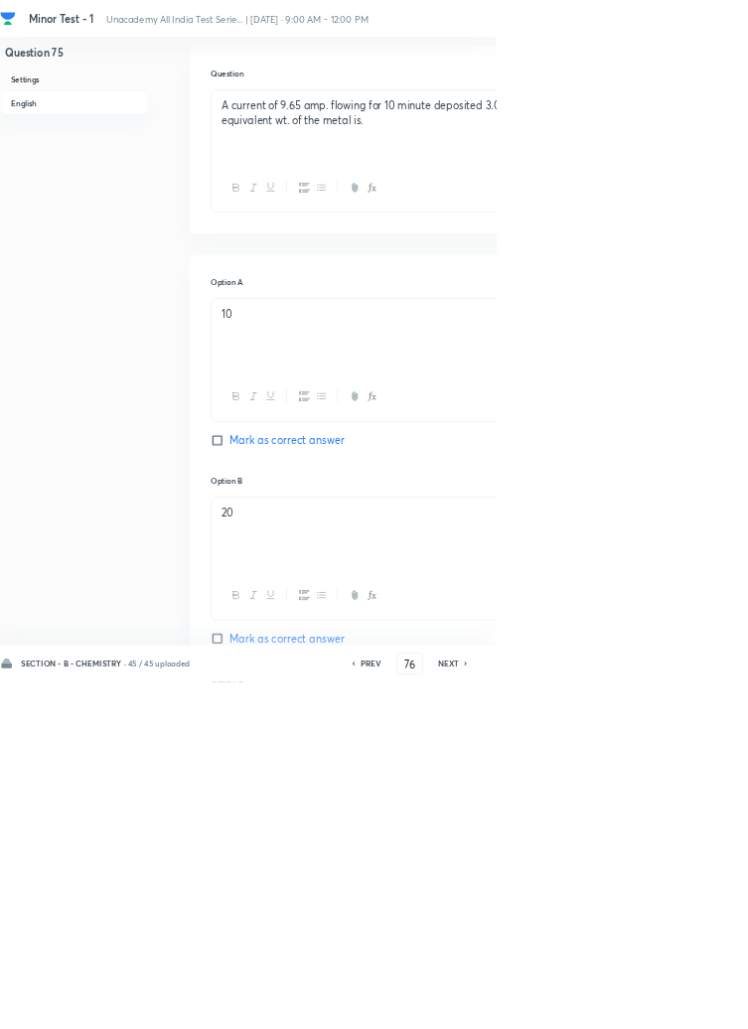
checkbox input "false"
checkbox input "true"
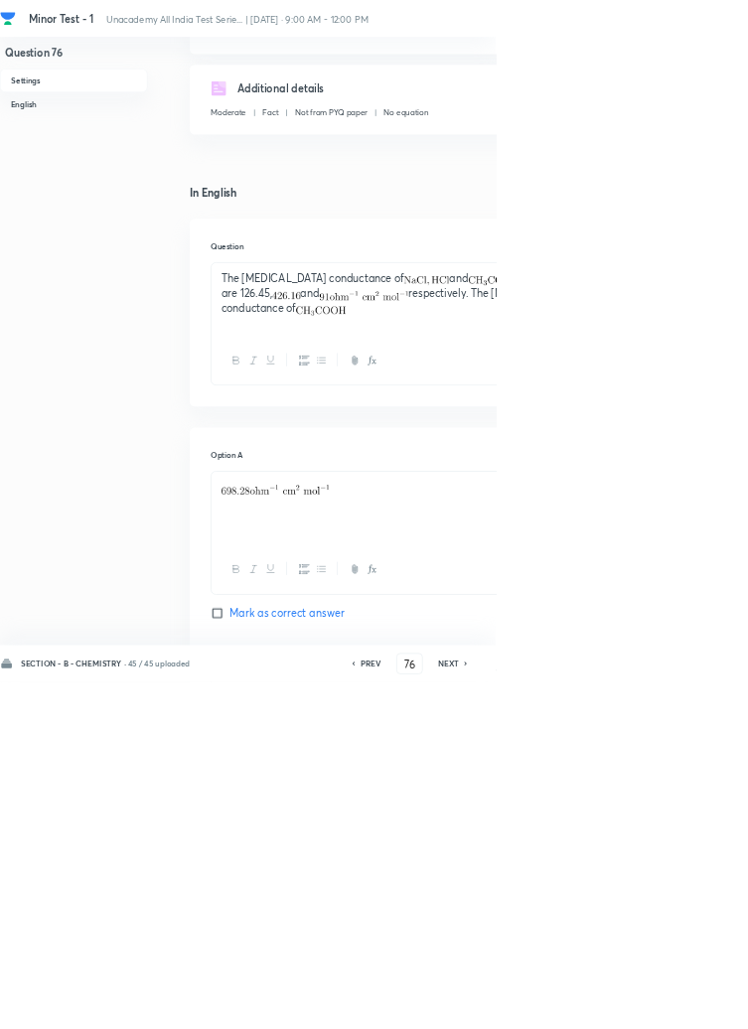
scroll to position [0, 0]
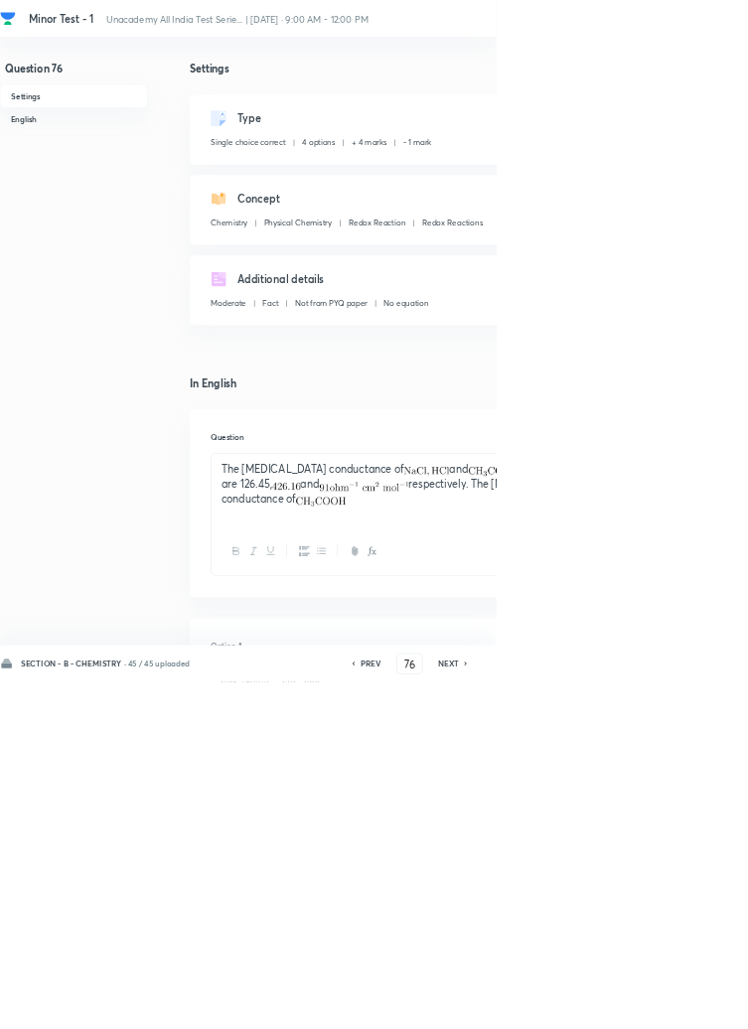
click at [702, 1006] on icon at bounding box center [703, 1001] width 6 height 10
type input "77"
checkbox input "false"
checkbox input "true"
click at [702, 1006] on icon at bounding box center [703, 1001] width 6 height 10
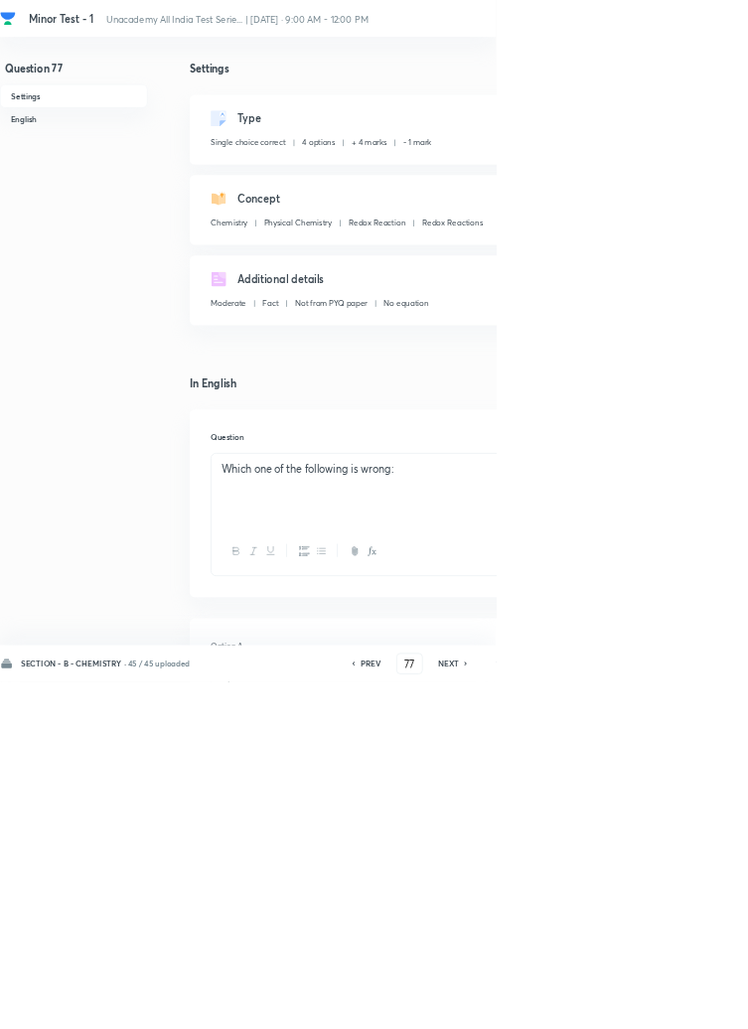
type input "78"
checkbox input "true"
click at [702, 1004] on icon at bounding box center [702, 1001] width 4 height 6
type input "79"
checkbox input "false"
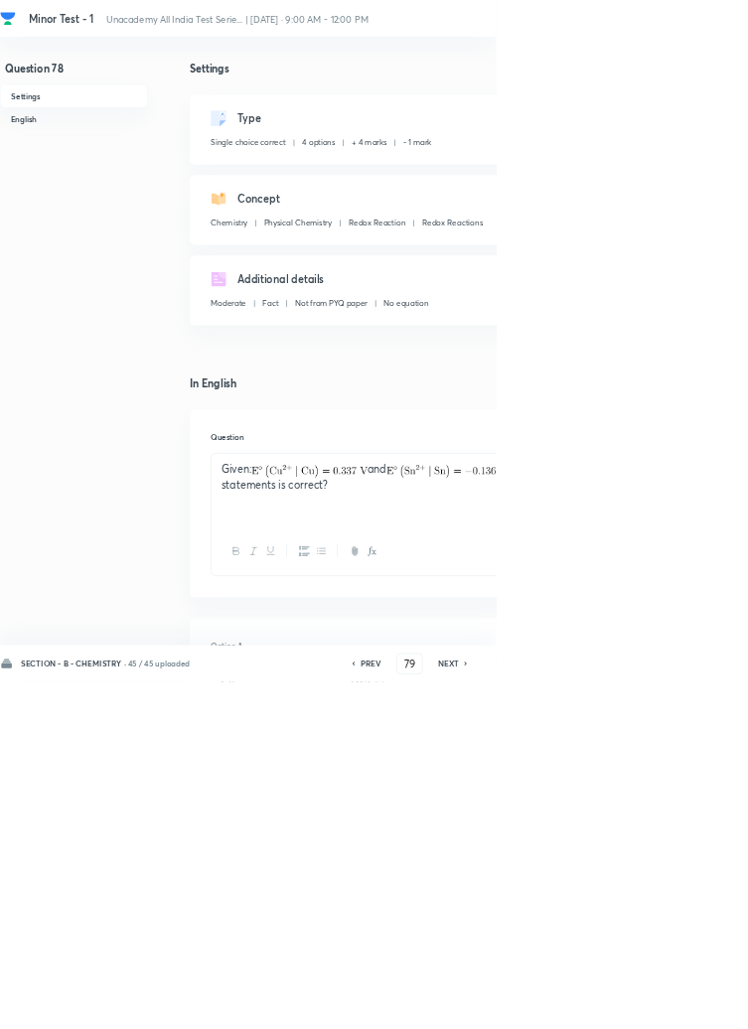
checkbox input "true"
click at [703, 1004] on icon at bounding box center [702, 1001] width 4 height 6
type input "80"
checkbox input "true"
click at [703, 1004] on icon at bounding box center [702, 1001] width 4 height 6
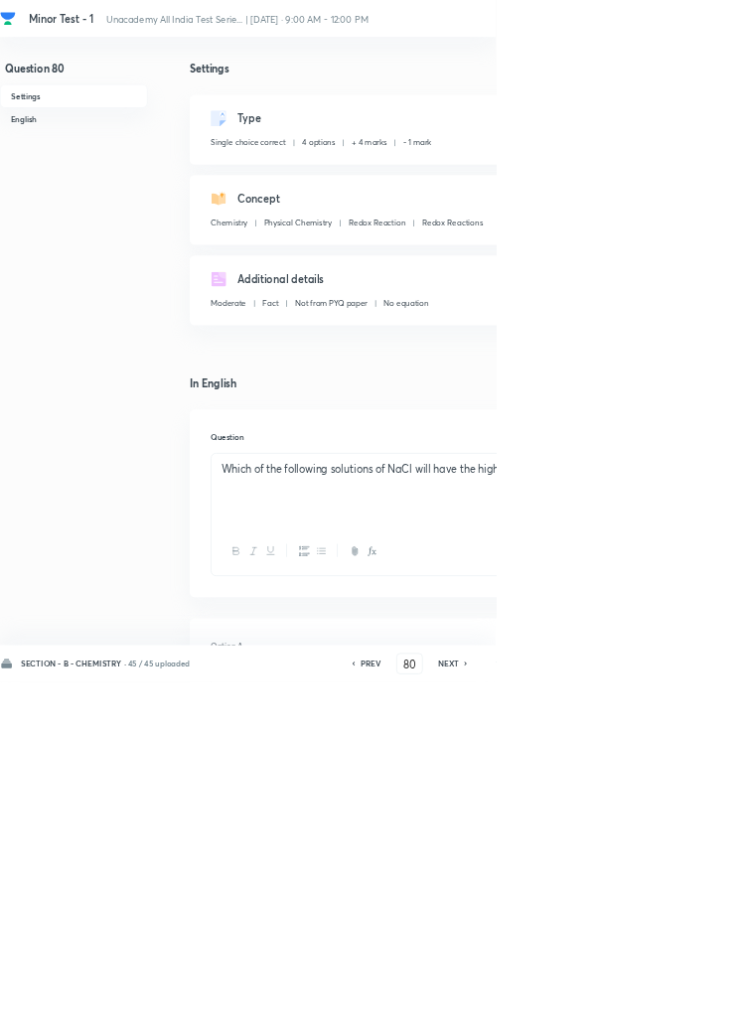
type input "81"
checkbox input "false"
checkbox input "true"
click at [702, 1006] on icon at bounding box center [703, 1001] width 6 height 10
type input "82"
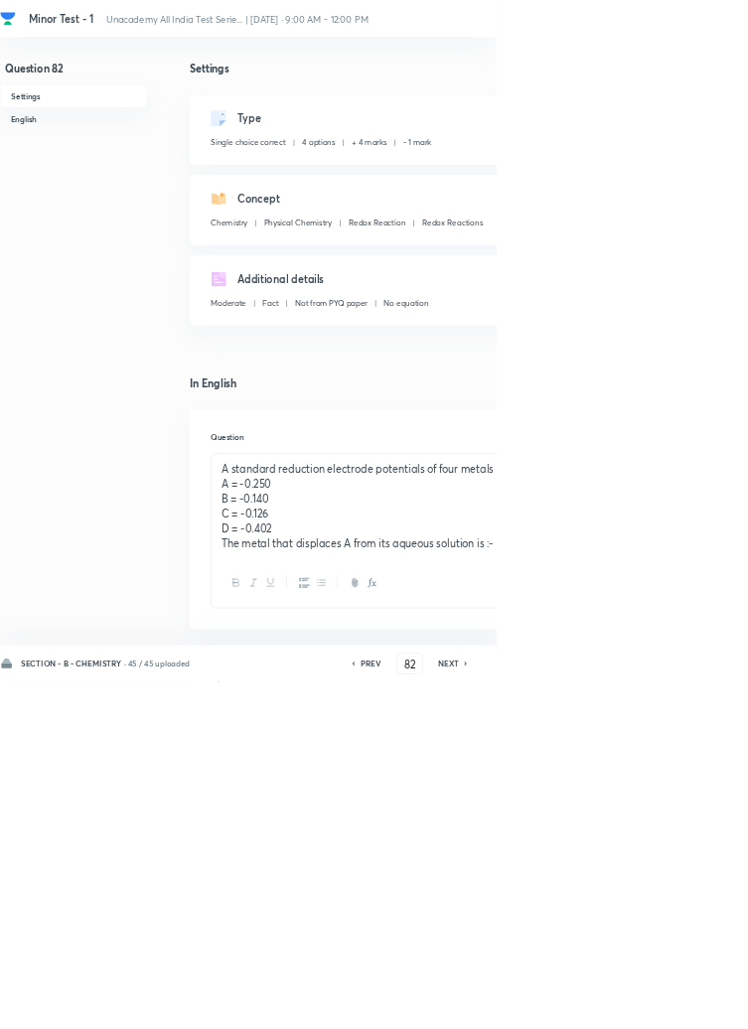
checkbox input "true"
click at [702, 1006] on icon at bounding box center [703, 1001] width 6 height 10
type input "83"
checkbox input "false"
checkbox input "true"
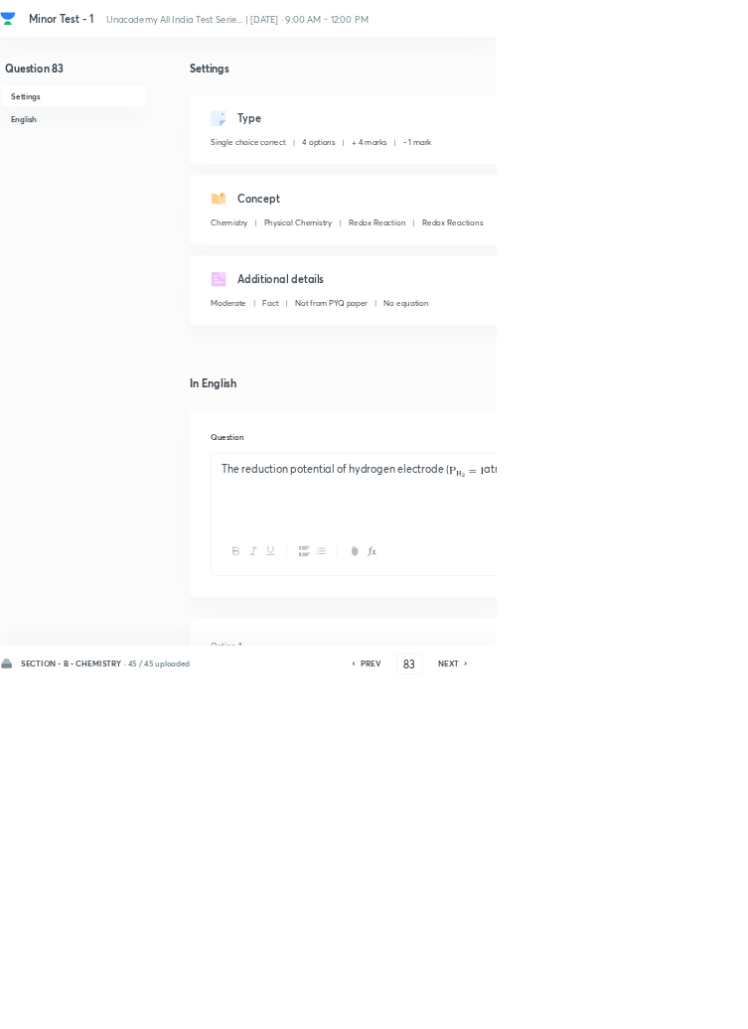
click at [703, 1004] on icon at bounding box center [702, 1001] width 4 height 6
type input "84"
checkbox input "false"
checkbox input "true"
click at [703, 1004] on icon at bounding box center [702, 1001] width 4 height 6
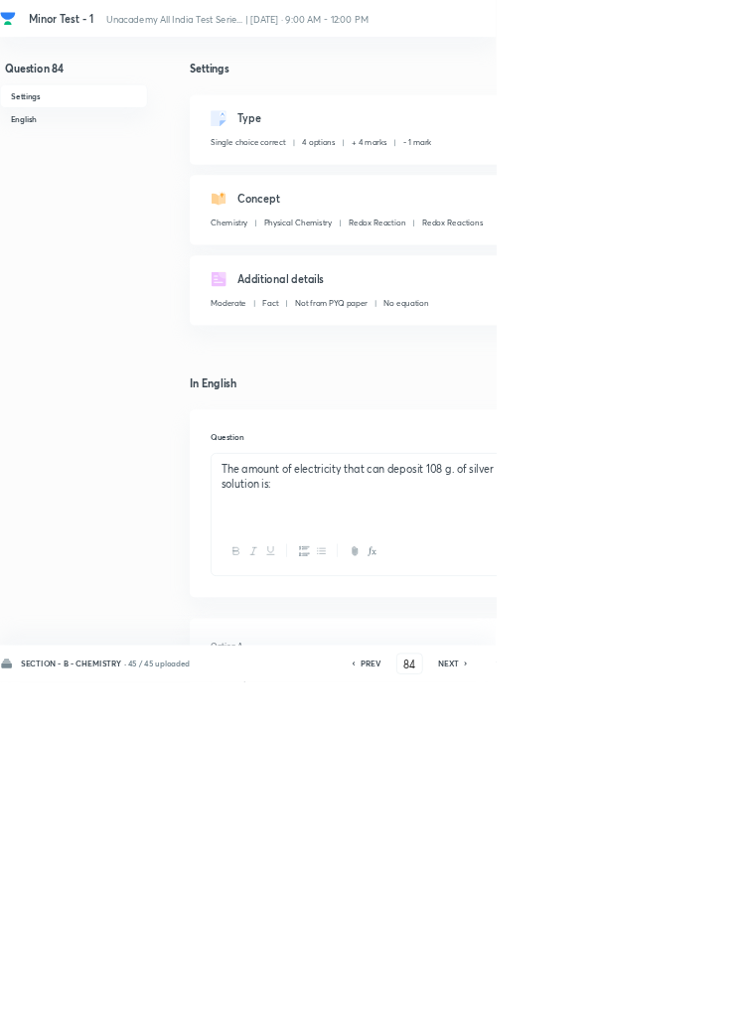
type input "85"
checkbox input "false"
checkbox input "true"
click at [702, 1006] on icon at bounding box center [703, 1001] width 6 height 10
type input "86"
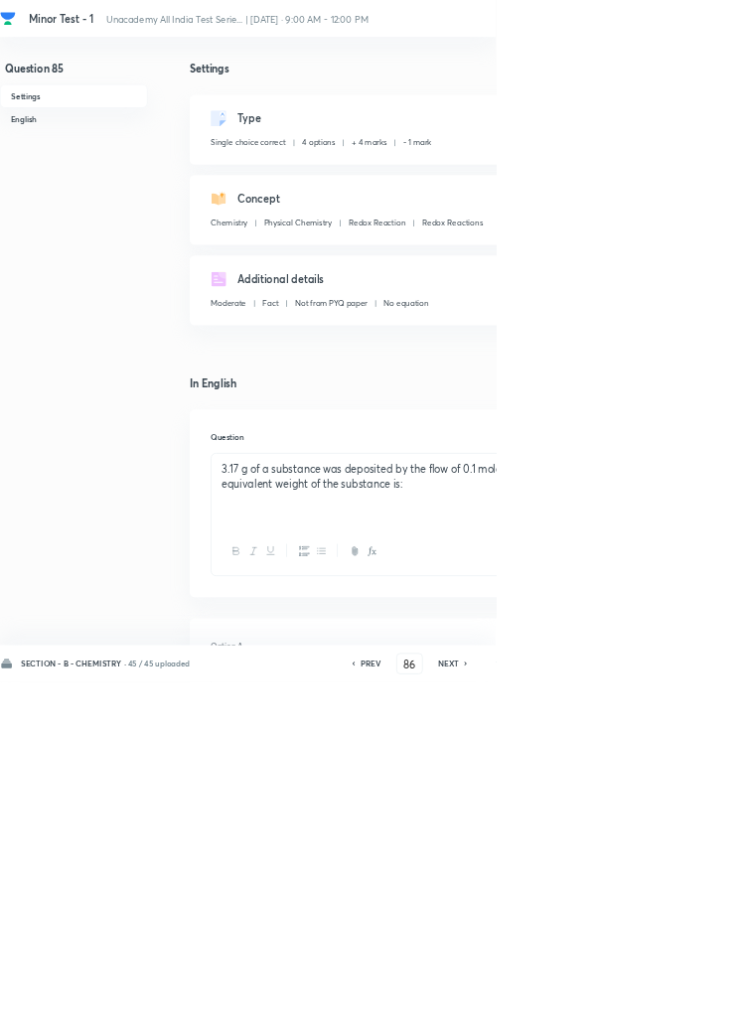
checkbox input "false"
checkbox input "true"
click at [702, 1006] on icon at bounding box center [703, 1001] width 6 height 10
type input "87"
checkbox input "false"
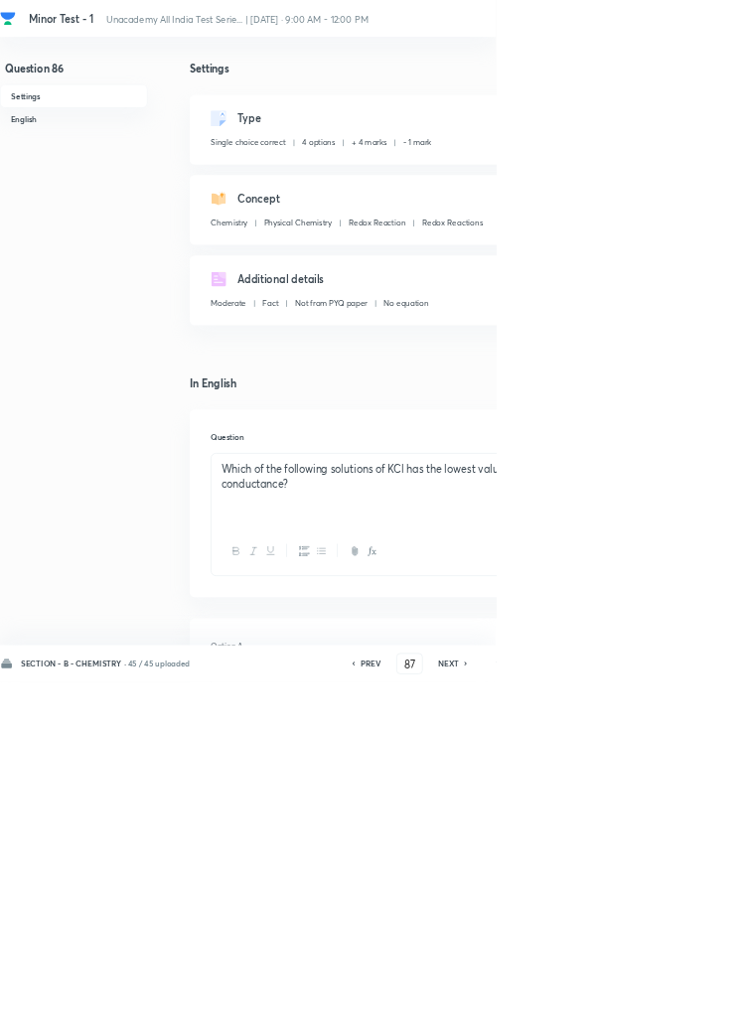
checkbox input "true"
click at [702, 1006] on icon at bounding box center [703, 1001] width 6 height 10
type input "88"
checkbox input "true"
click at [703, 1004] on icon at bounding box center [702, 1001] width 4 height 6
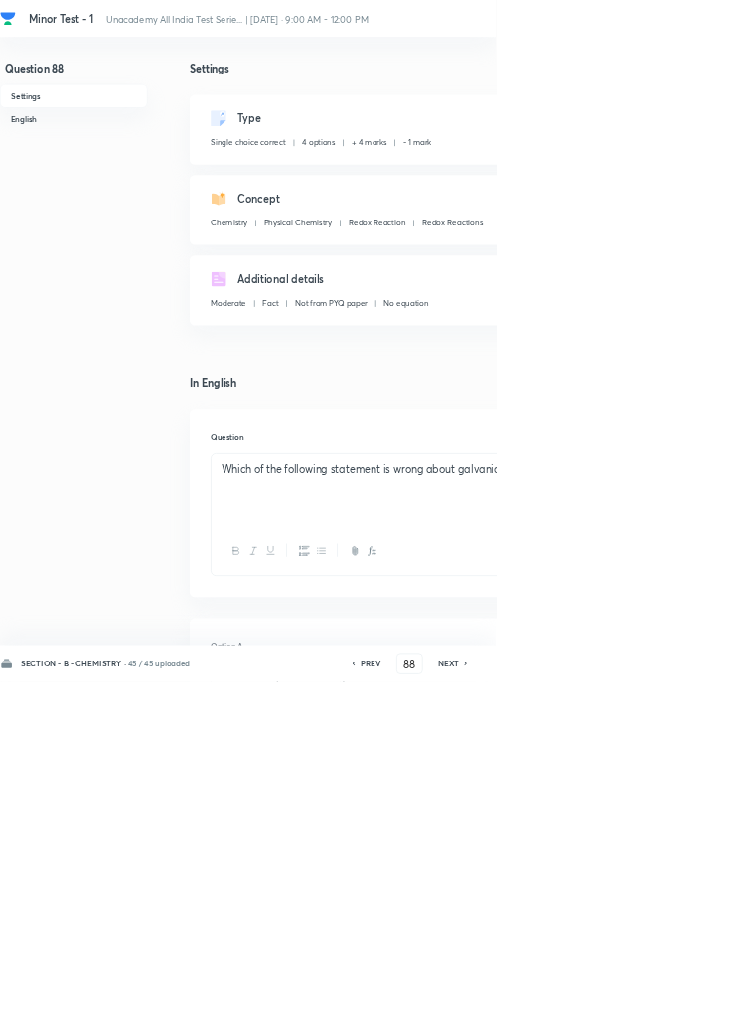
type input "89"
checkbox input "false"
checkbox input "true"
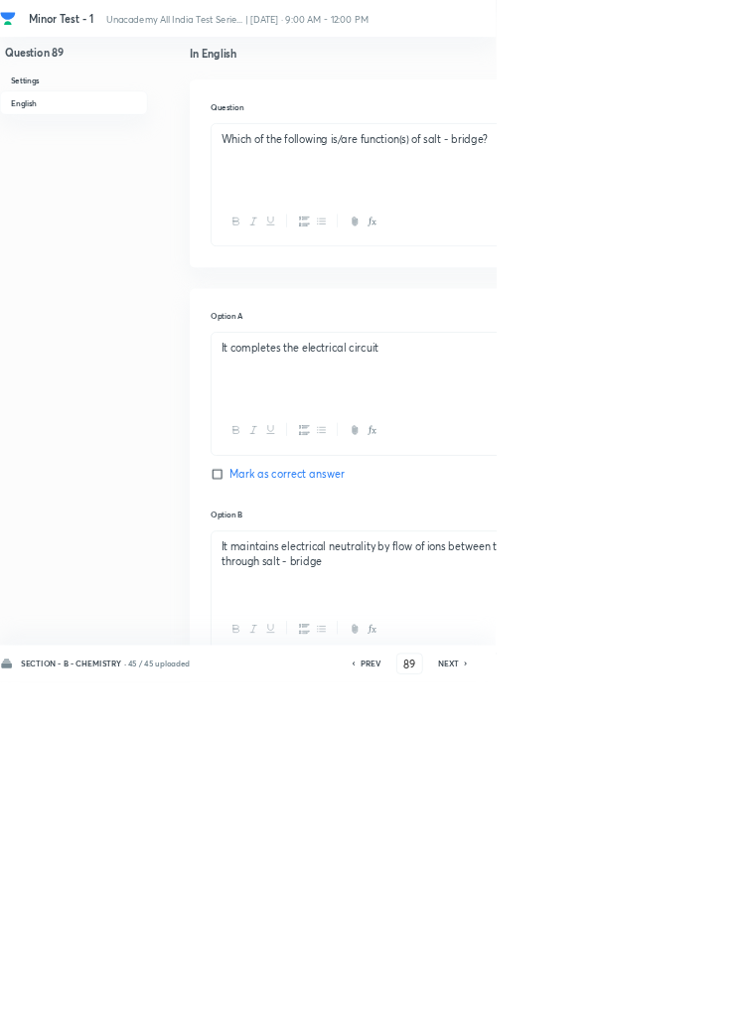
scroll to position [468, 0]
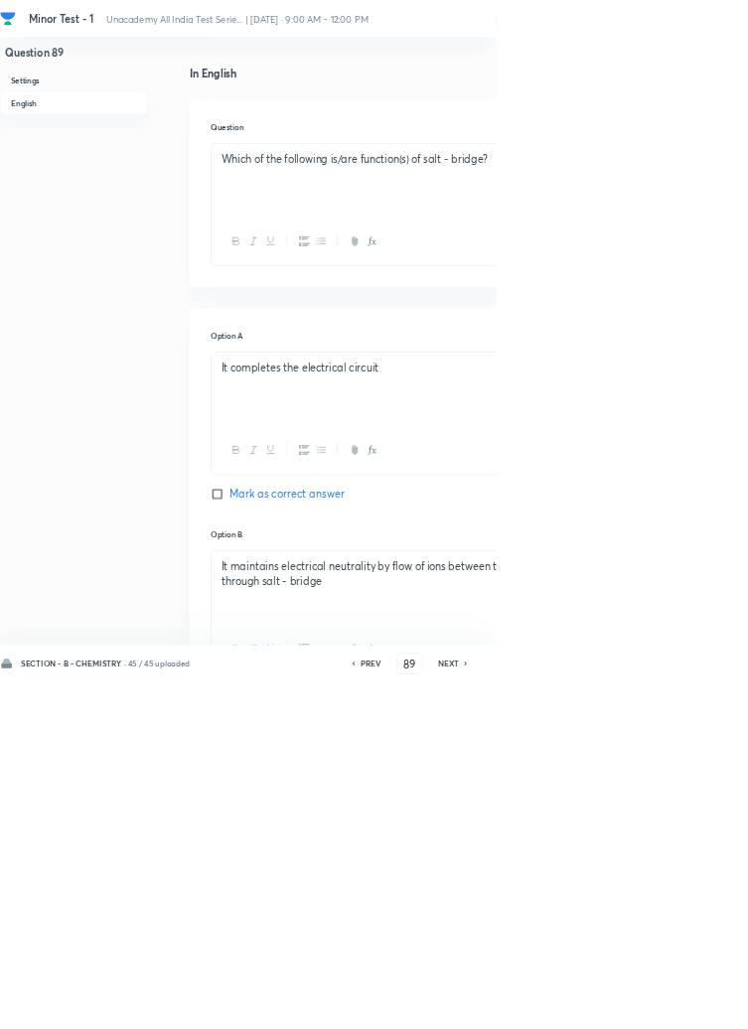
click at [682, 1017] on div "PREV 89 ​ NEXT" at bounding box center [617, 1001] width 256 height 32
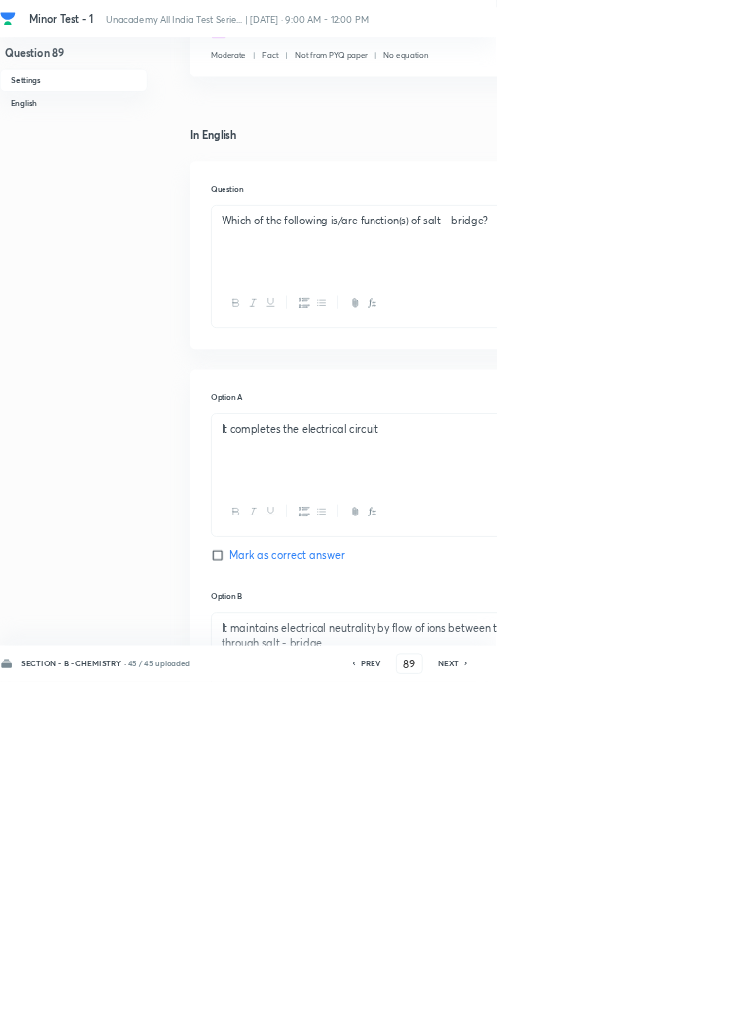
scroll to position [0, 0]
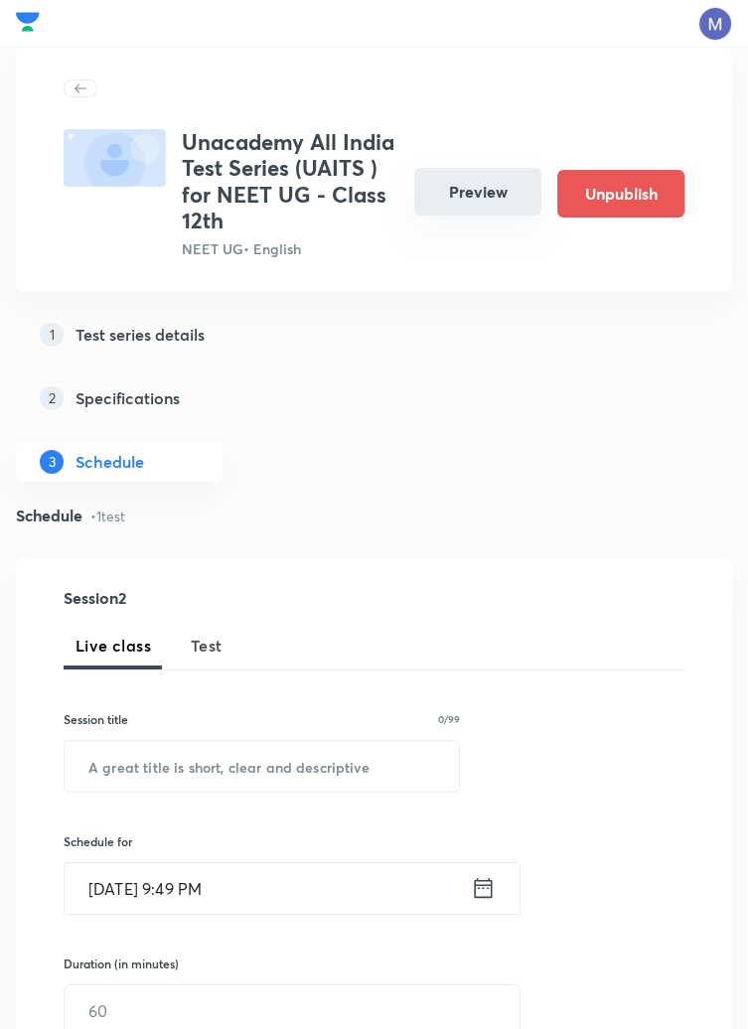
click at [486, 180] on button "Preview" at bounding box center [477, 192] width 127 height 48
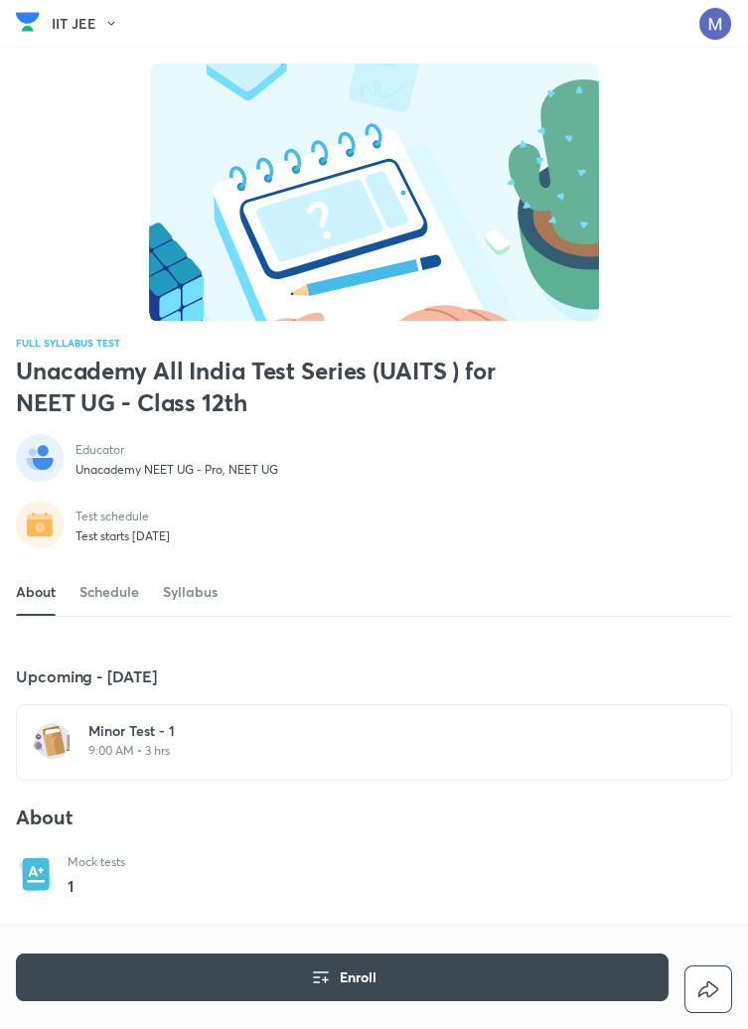
click at [206, 741] on h6 "Minor Test - 1" at bounding box center [385, 731] width 595 height 20
click at [116, 741] on h6 "Minor Test - 1" at bounding box center [385, 731] width 595 height 20
click at [127, 742] on div "Minor Test - 1 9:00 AM • 3 hrs" at bounding box center [374, 742] width 716 height 76
click at [199, 758] on p "9:00 AM • 3 hrs" at bounding box center [385, 751] width 595 height 16
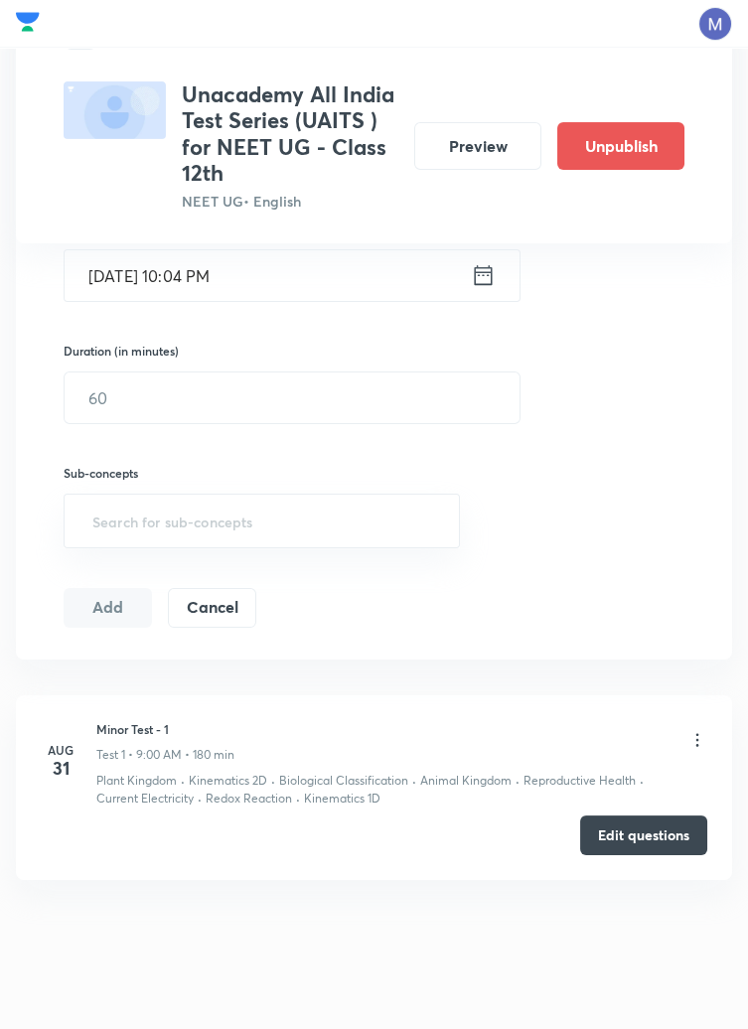
click at [696, 739] on icon at bounding box center [697, 740] width 20 height 20
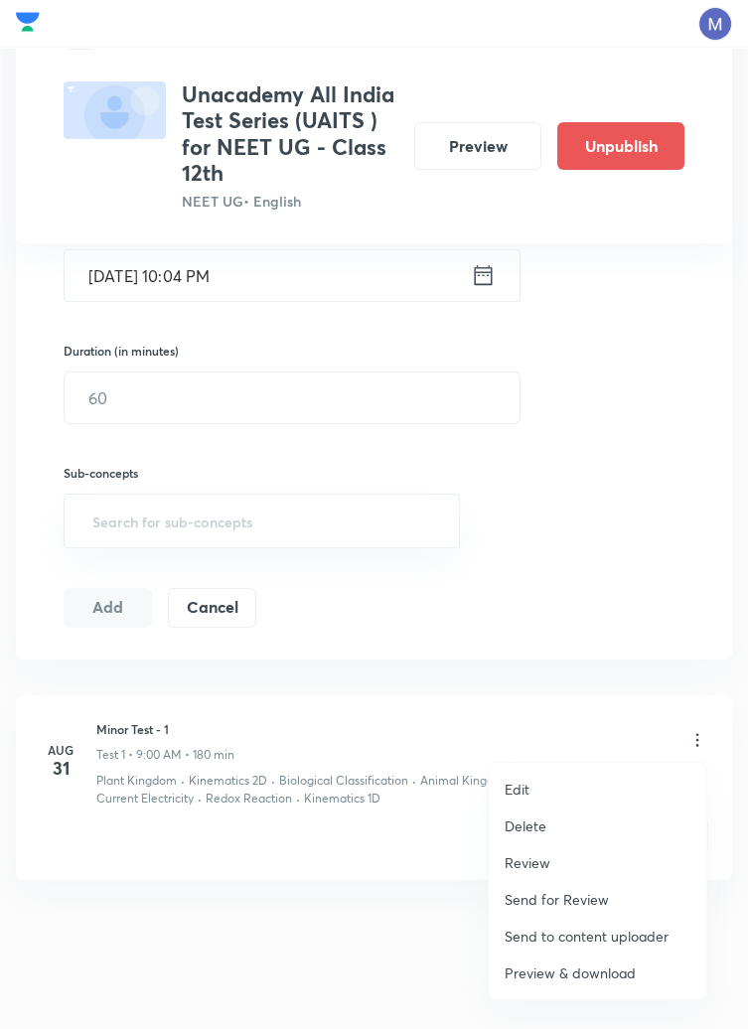
click at [529, 789] on li "Edit" at bounding box center [596, 788] width 217 height 37
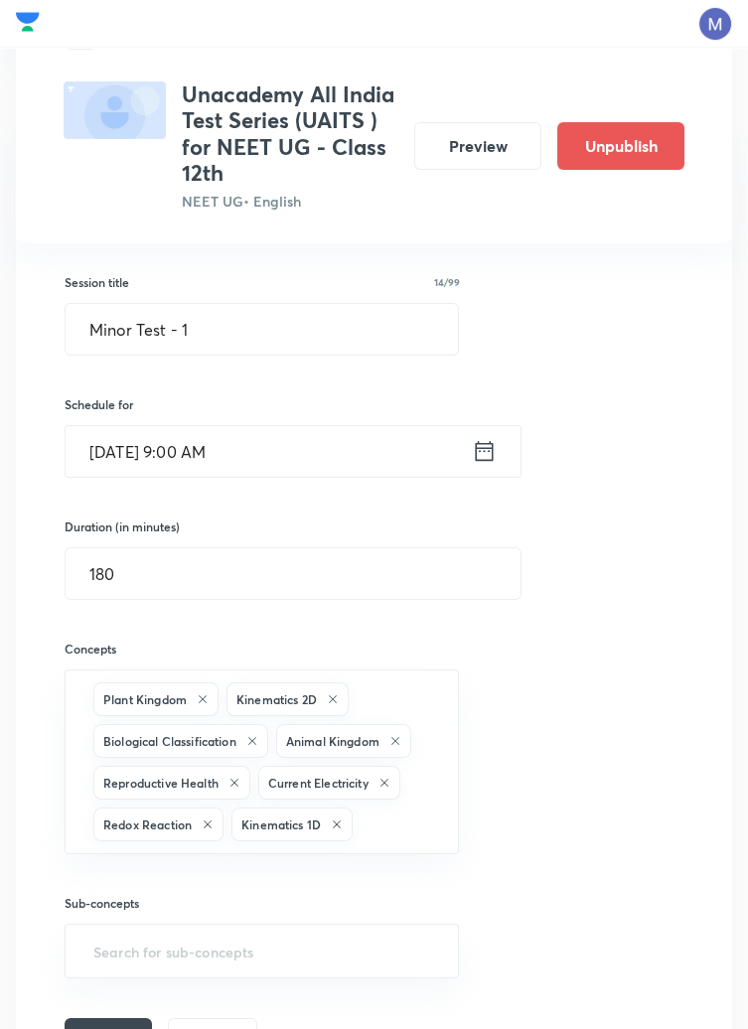
scroll to position [540, 0]
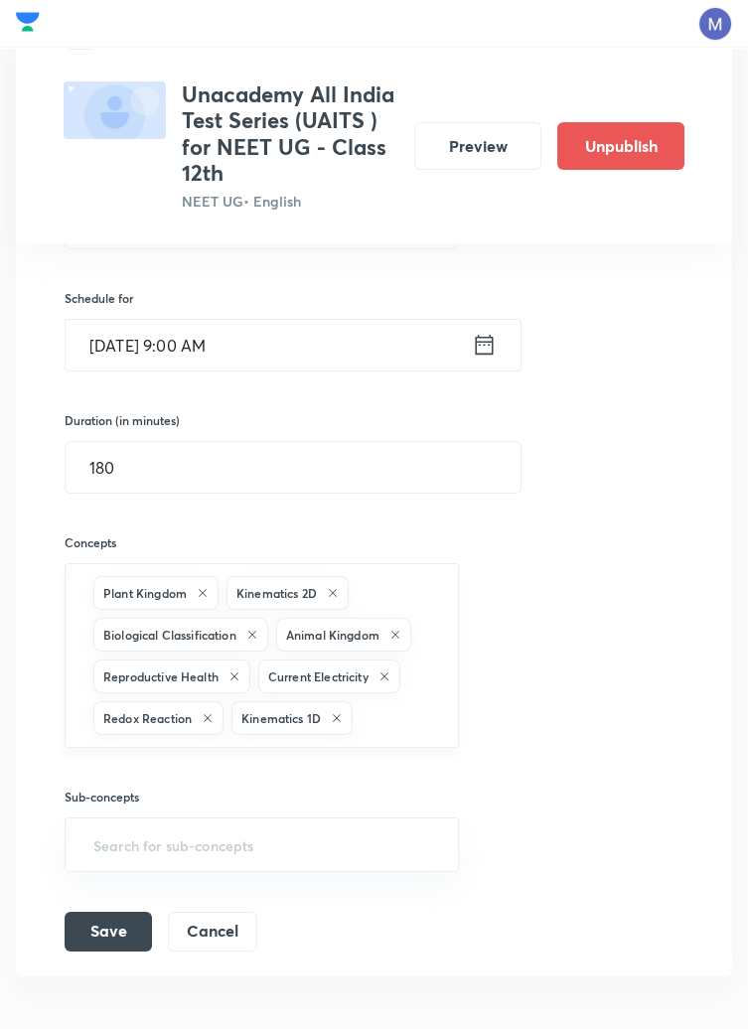
click at [401, 717] on input "text" at bounding box center [394, 717] width 77 height 37
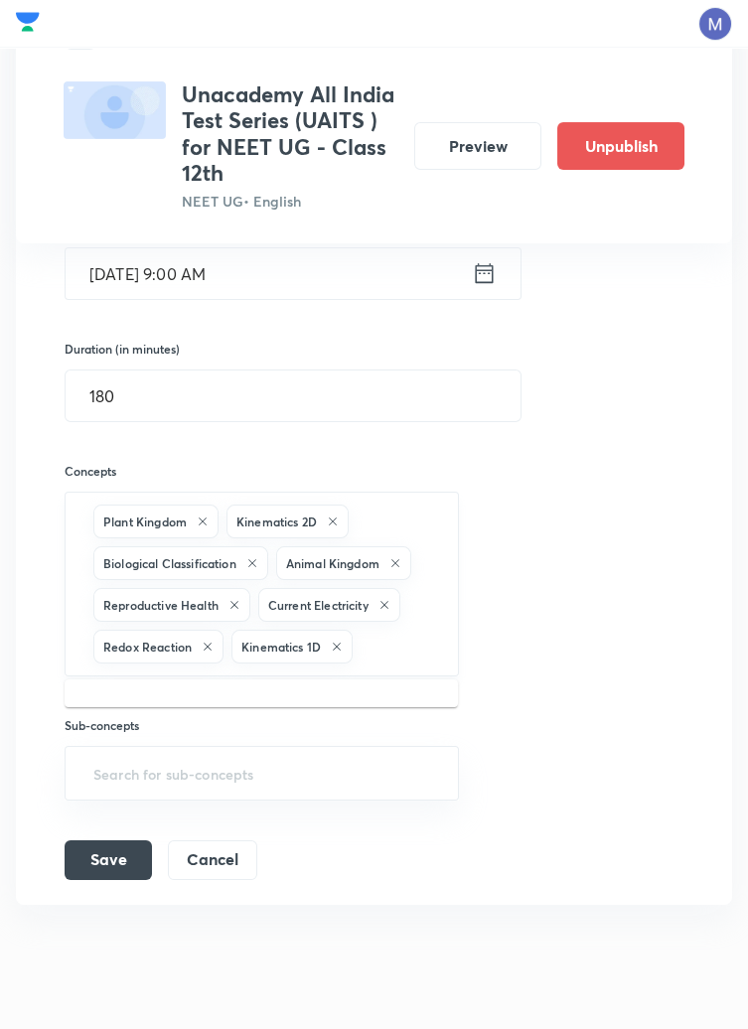
scroll to position [612, 0]
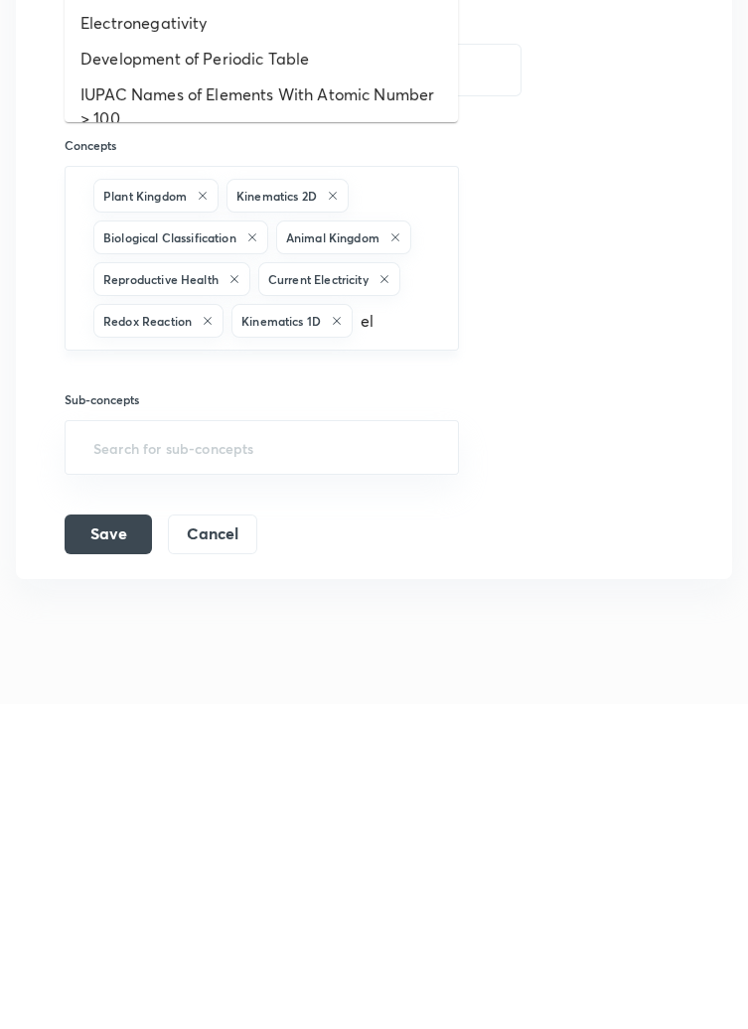
type input "ele"
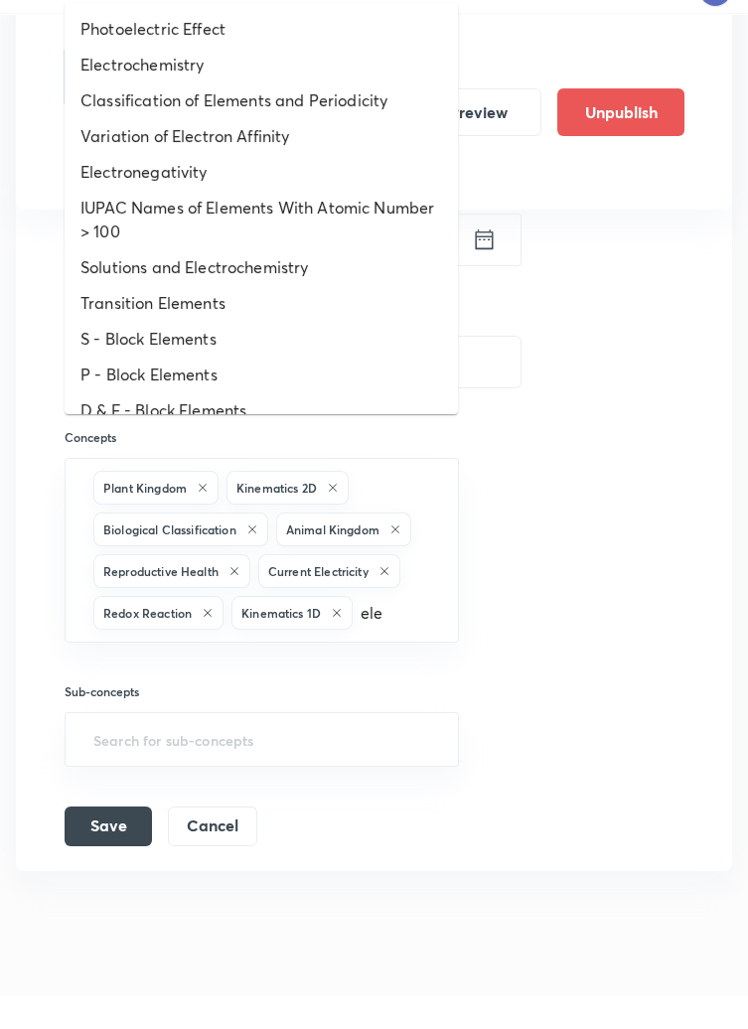
click at [169, 87] on li "Electrochemistry" at bounding box center [261, 98] width 393 height 36
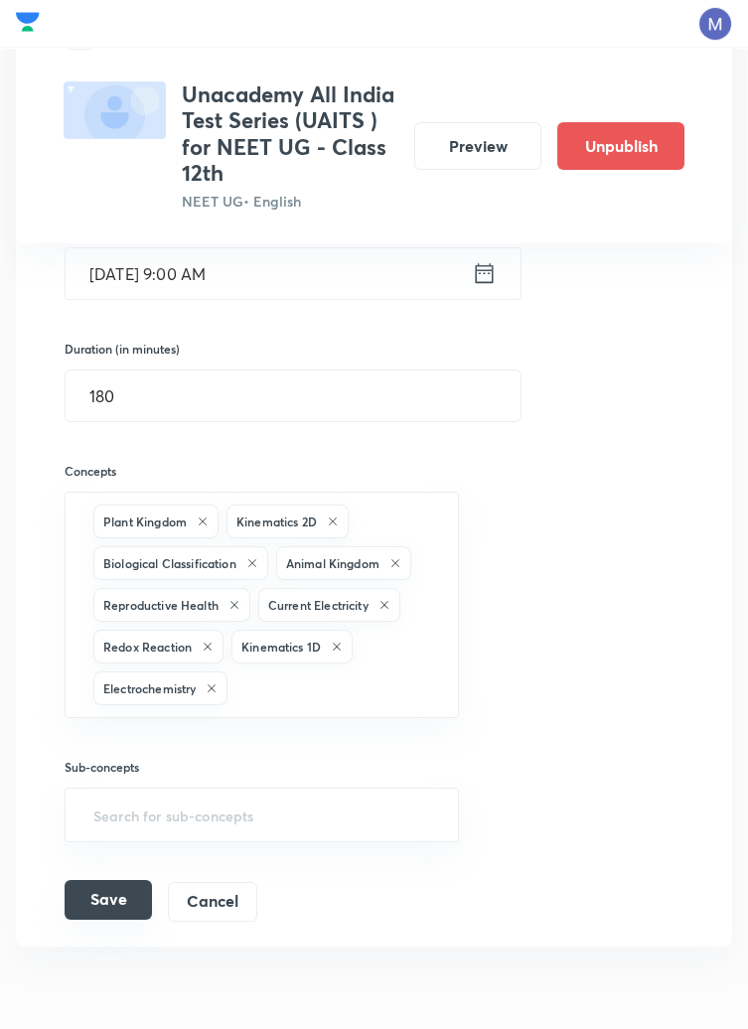
click at [111, 895] on button "Save" at bounding box center [108, 900] width 87 height 40
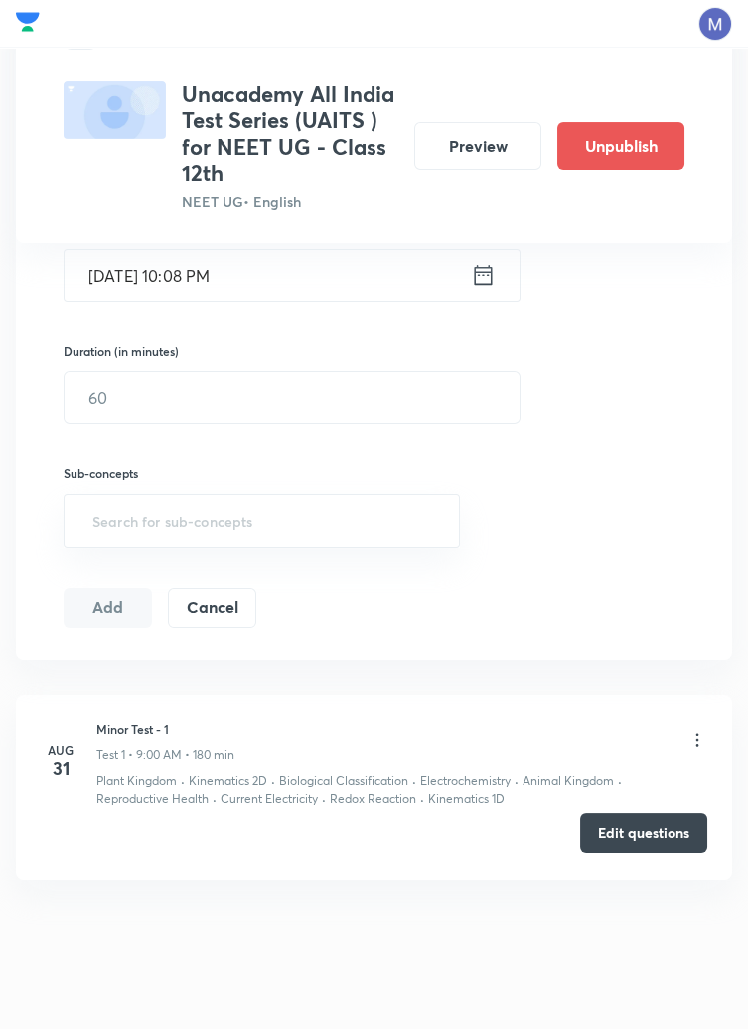
click at [647, 841] on button "Edit questions" at bounding box center [643, 833] width 127 height 40
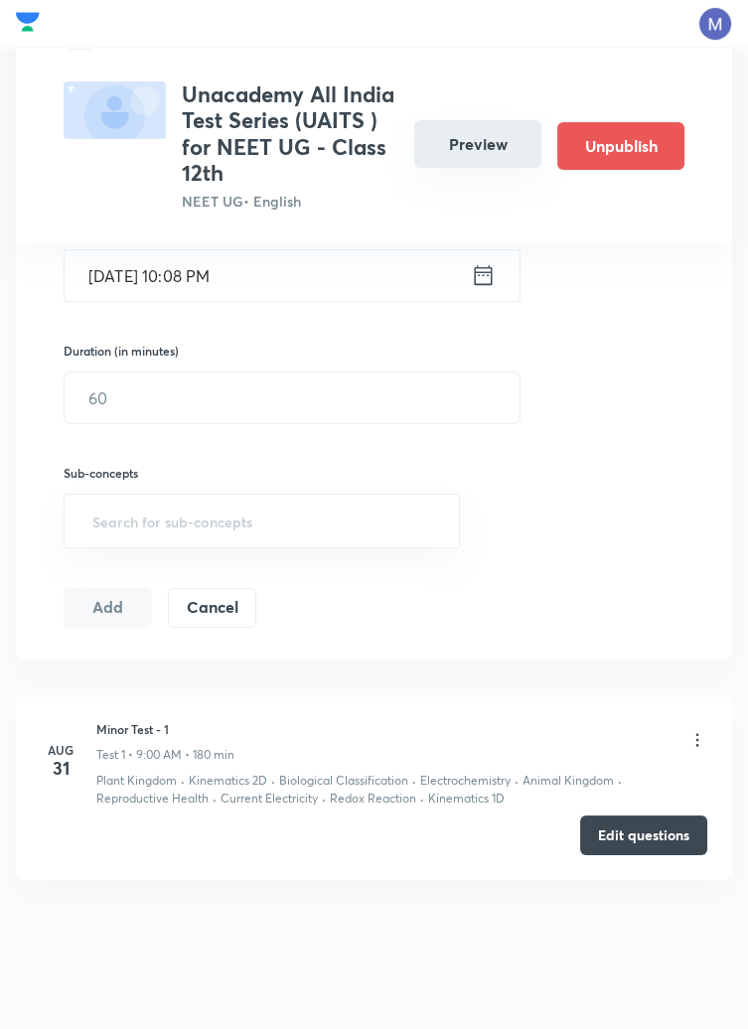
click at [491, 162] on button "Preview" at bounding box center [477, 144] width 127 height 48
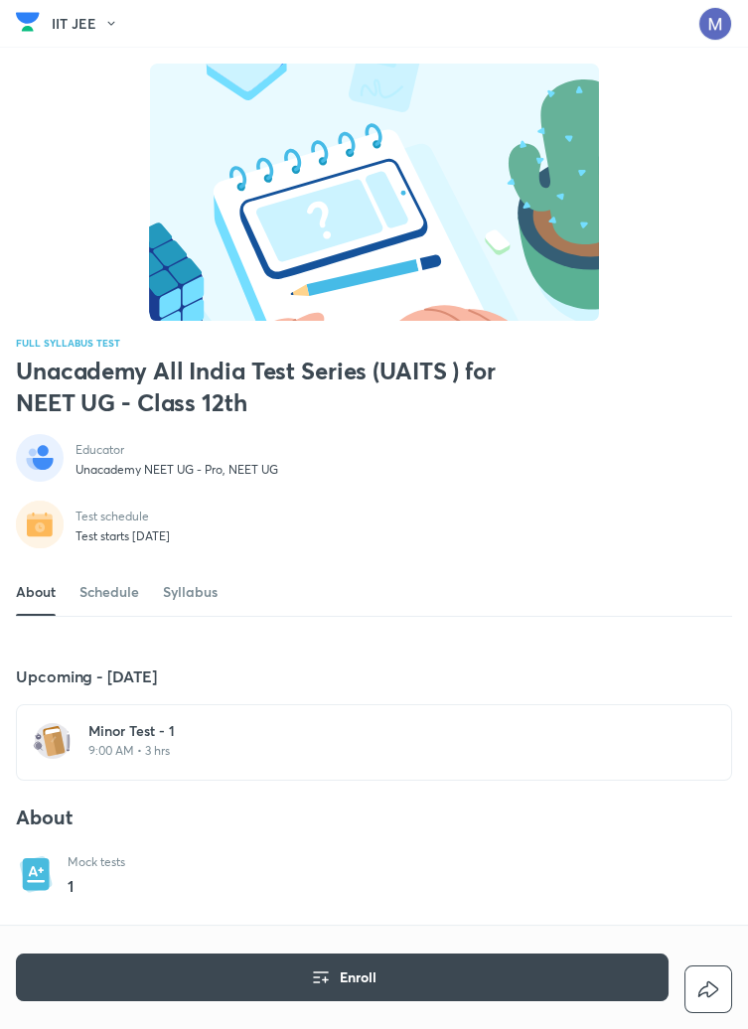
click at [157, 758] on div "Minor Test - 1 9:00 AM • 3 hrs" at bounding box center [385, 740] width 595 height 38
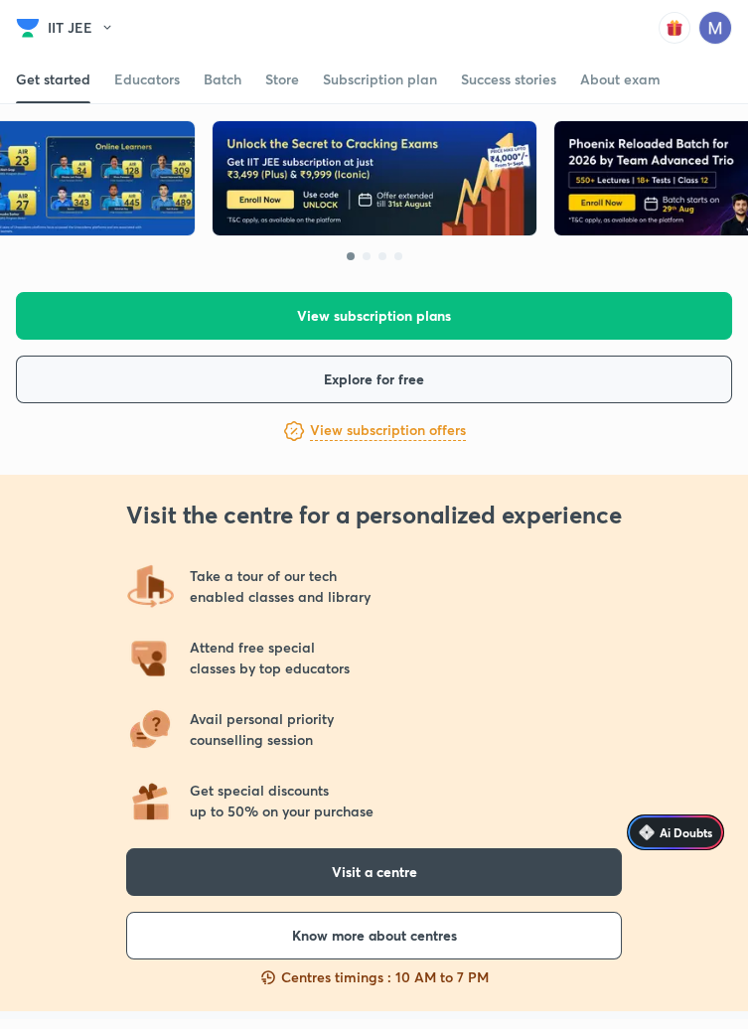
click at [620, 401] on button "Explore for free" at bounding box center [374, 379] width 716 height 48
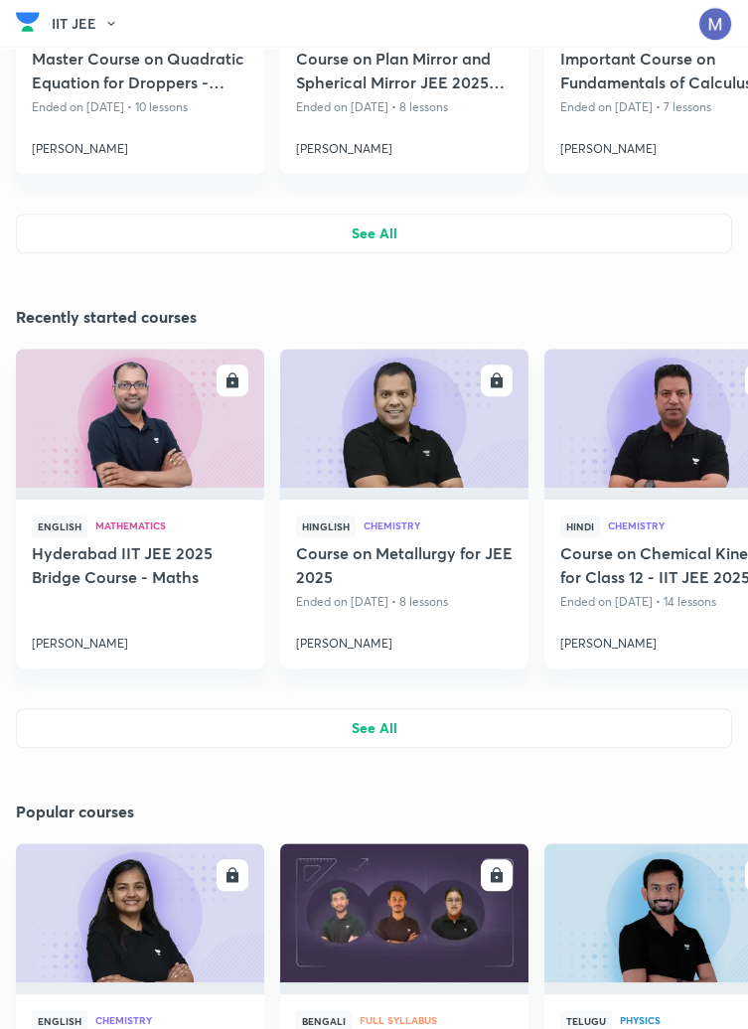
scroll to position [2522, 0]
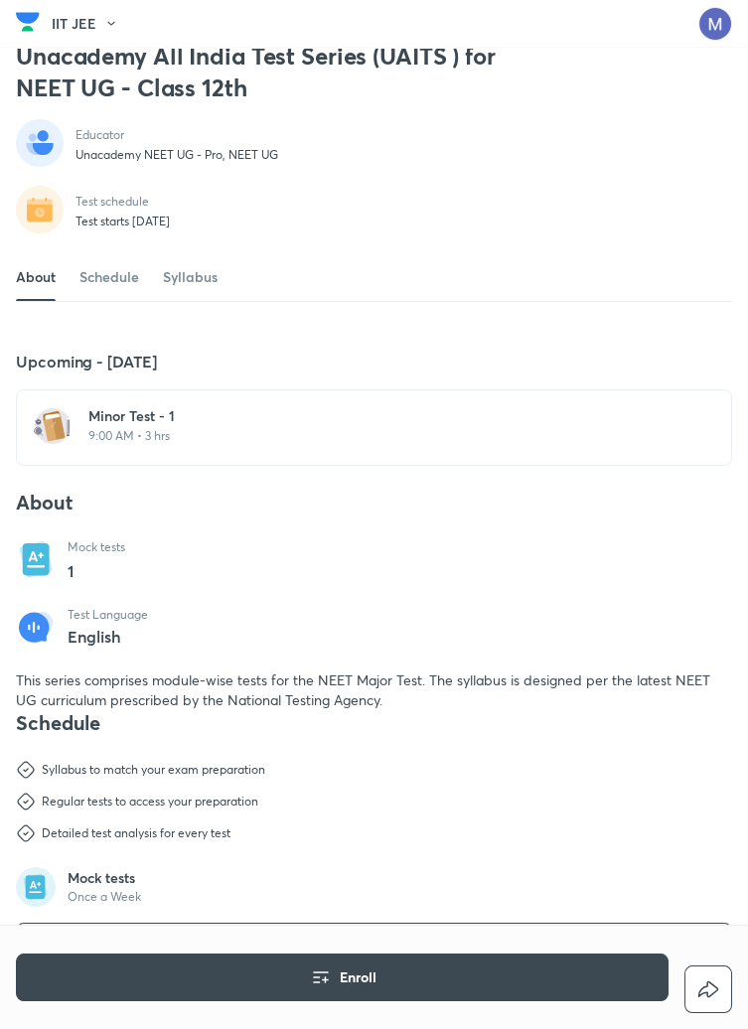
scroll to position [318, 0]
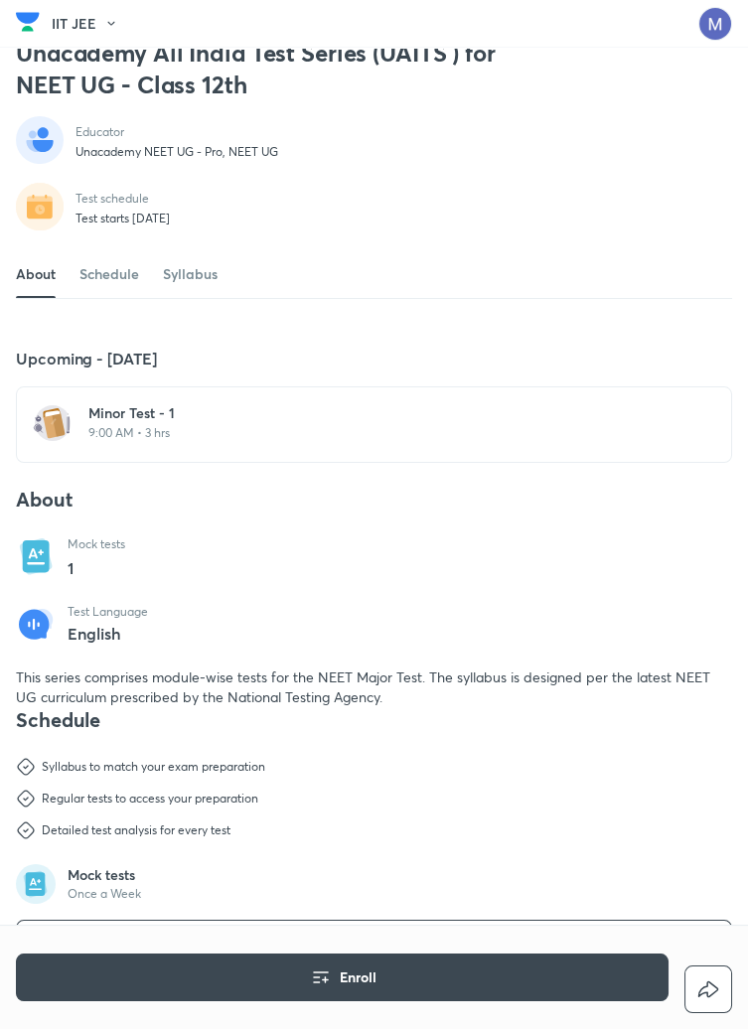
click at [124, 423] on h6 "Minor Test - 1" at bounding box center [385, 413] width 595 height 20
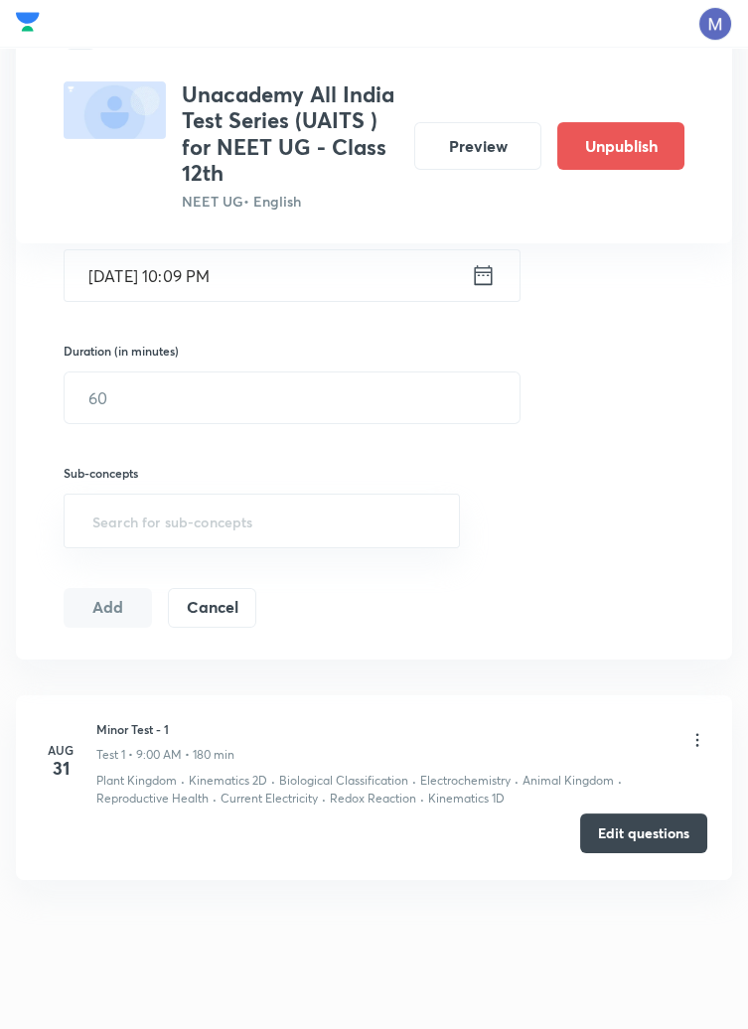
click at [650, 842] on button "Edit questions" at bounding box center [643, 833] width 127 height 40
